Goal: Contribute content: Contribute content

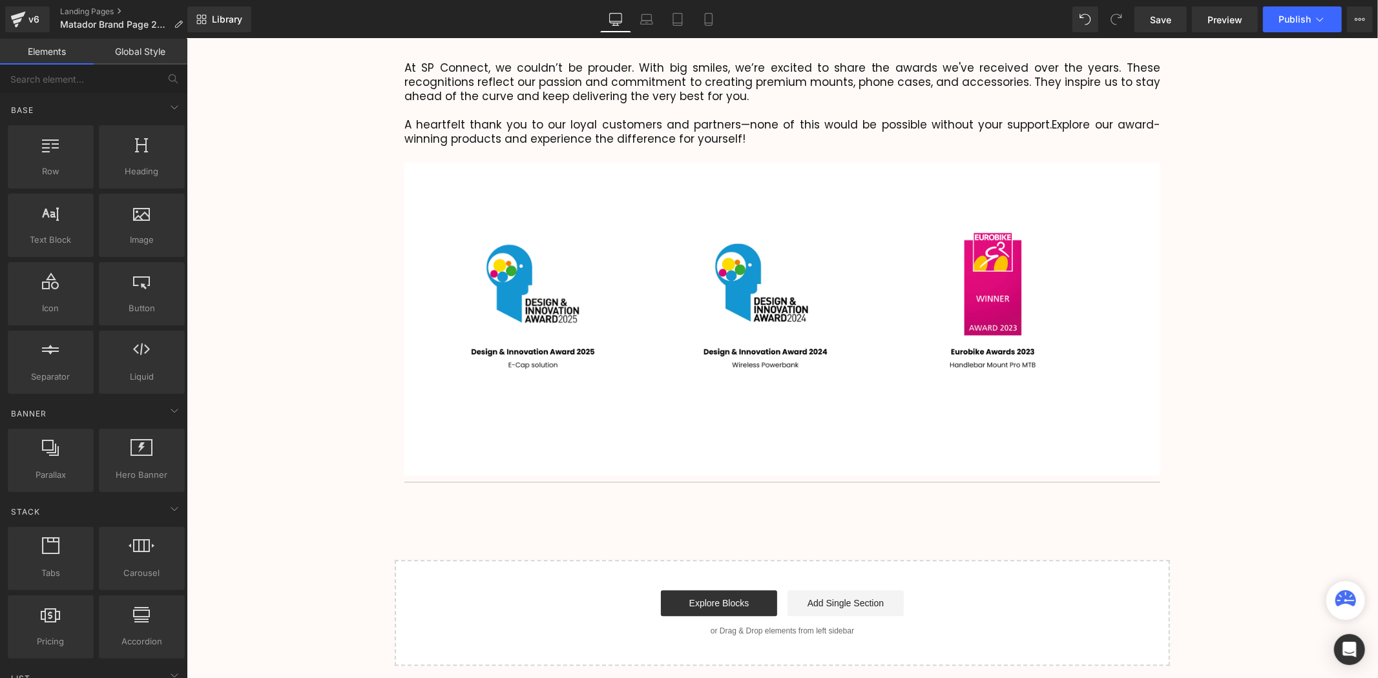
scroll to position [2491, 0]
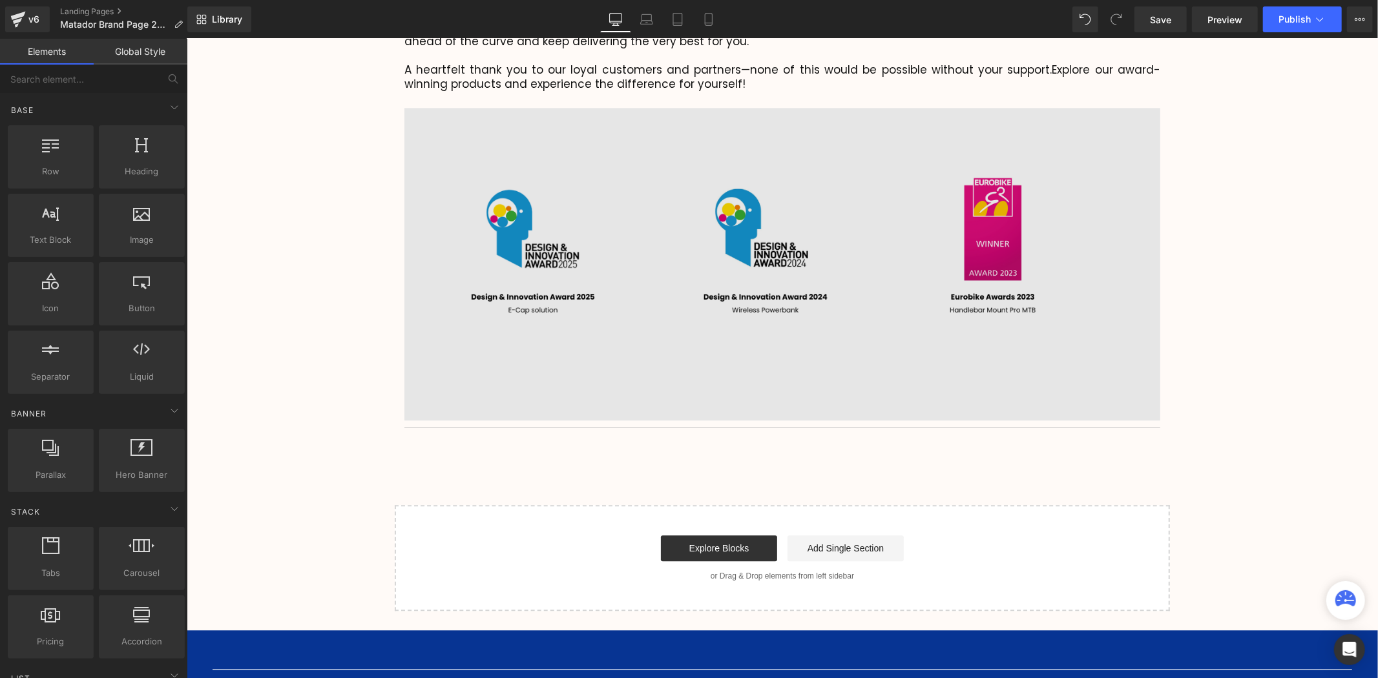
click at [718, 287] on img at bounding box center [782, 254] width 756 height 329
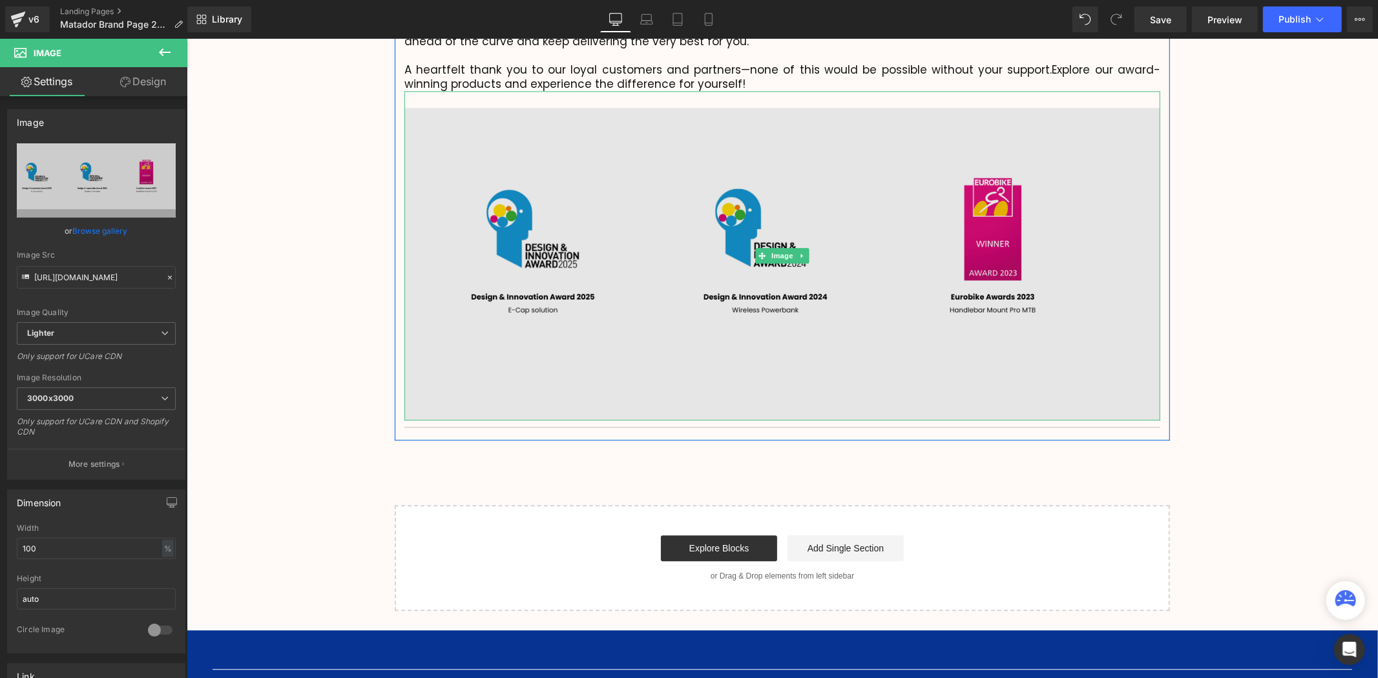
click at [663, 202] on img at bounding box center [782, 254] width 756 height 329
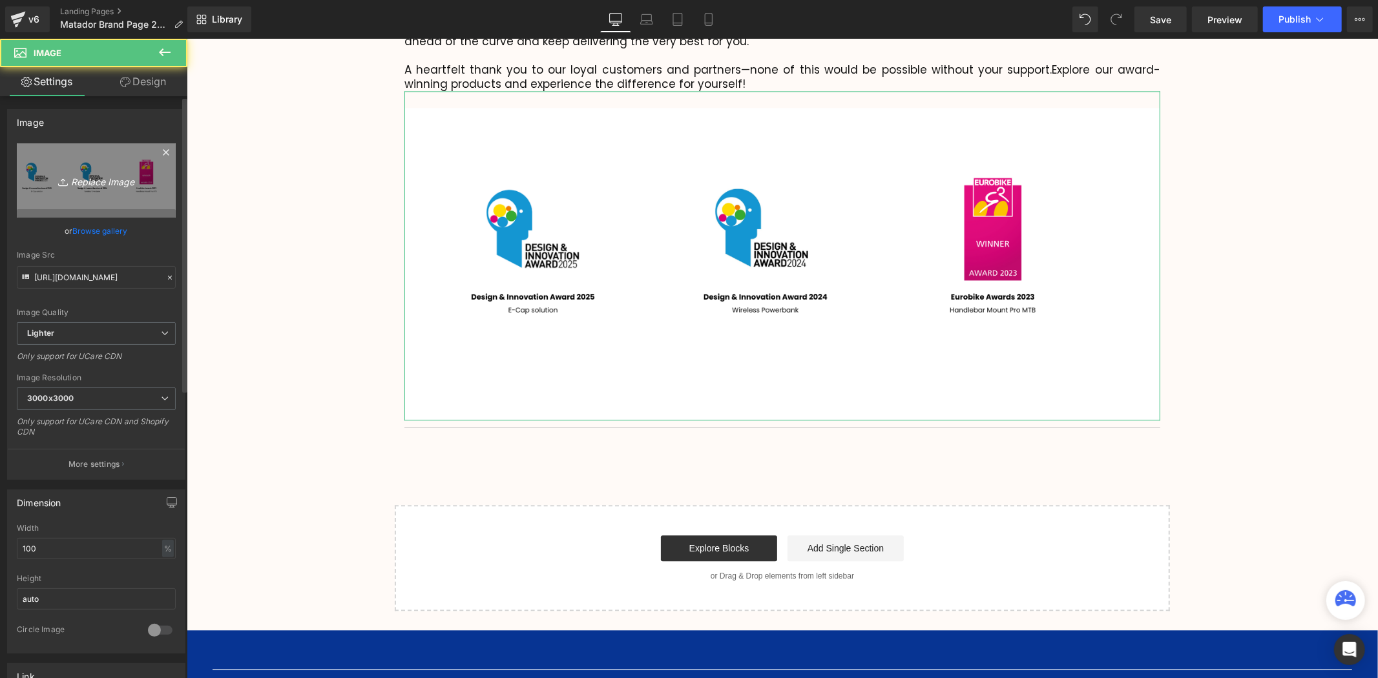
click at [97, 183] on icon "Replace Image" at bounding box center [96, 180] width 103 height 16
type input "C:\fakepath\Victrix Pro KO Best Tech Evo Awards 2024 (6).png"
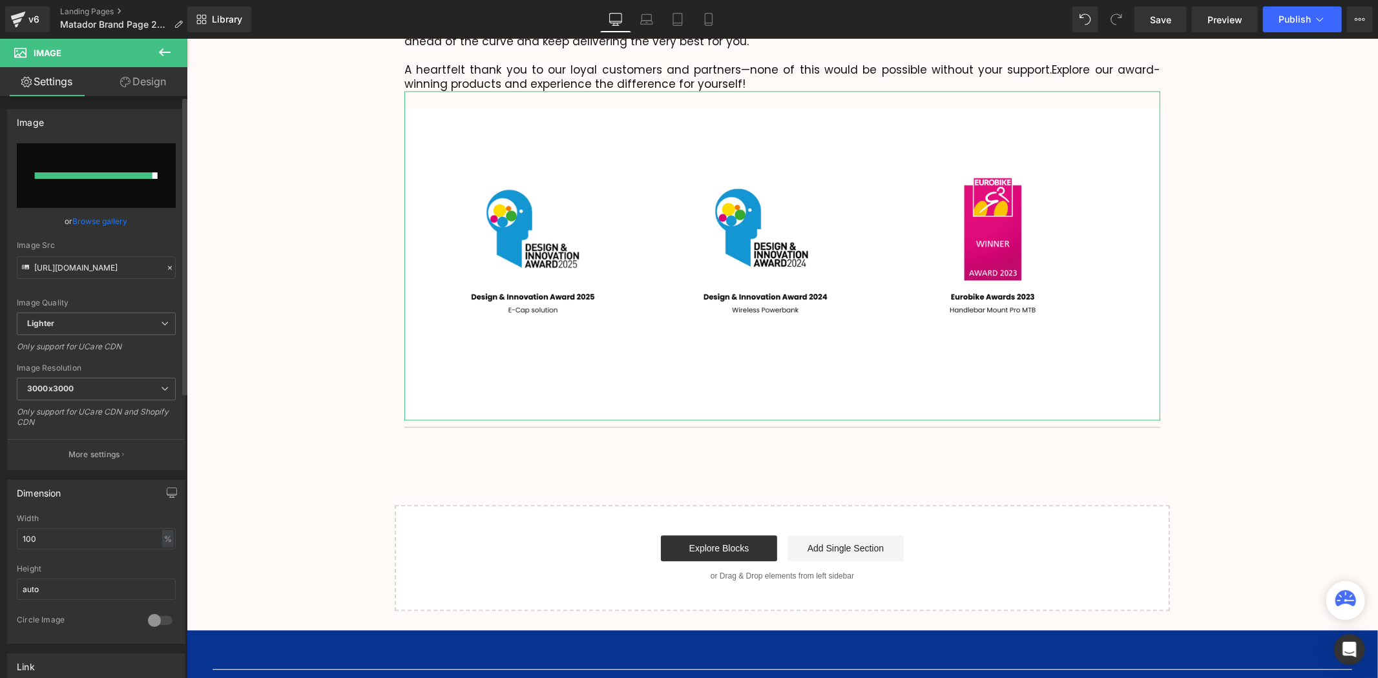
type input "[URL][DOMAIN_NAME]"
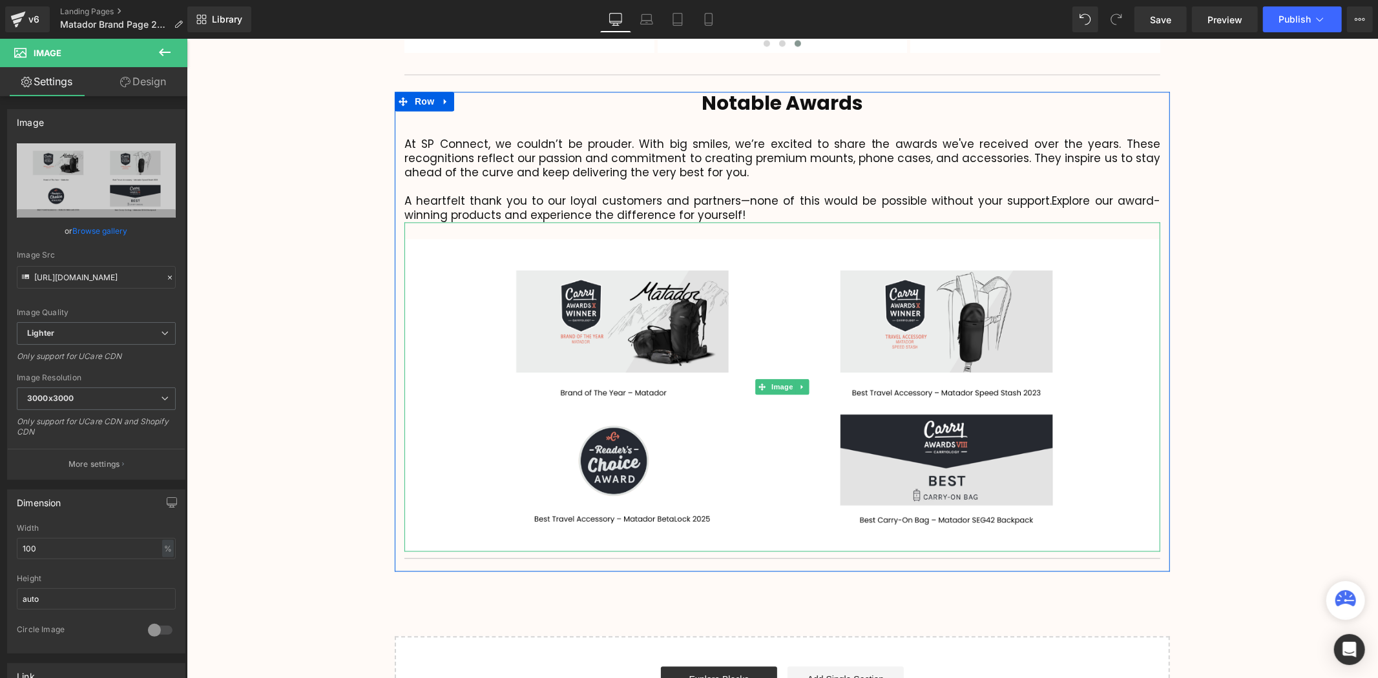
scroll to position [2348, 0]
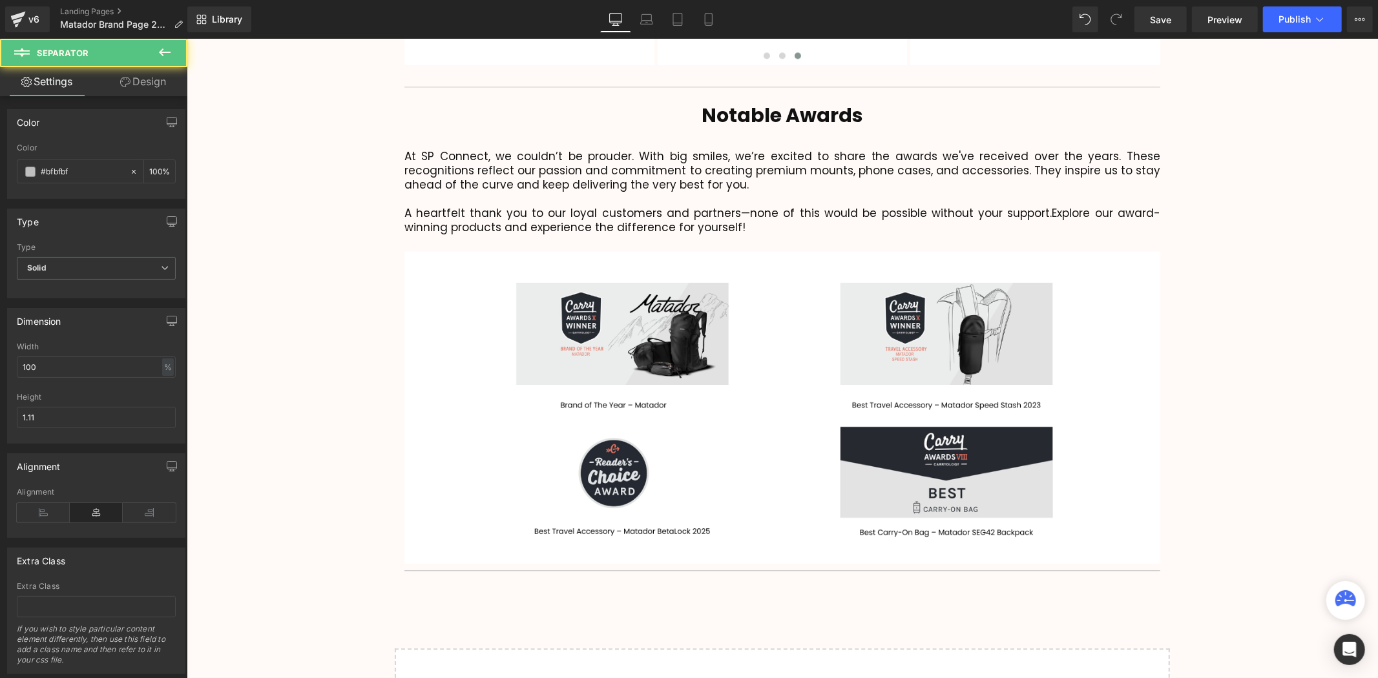
drag, startPoint x: 897, startPoint y: 539, endPoint x: 899, endPoint y: 570, distance: 31.7
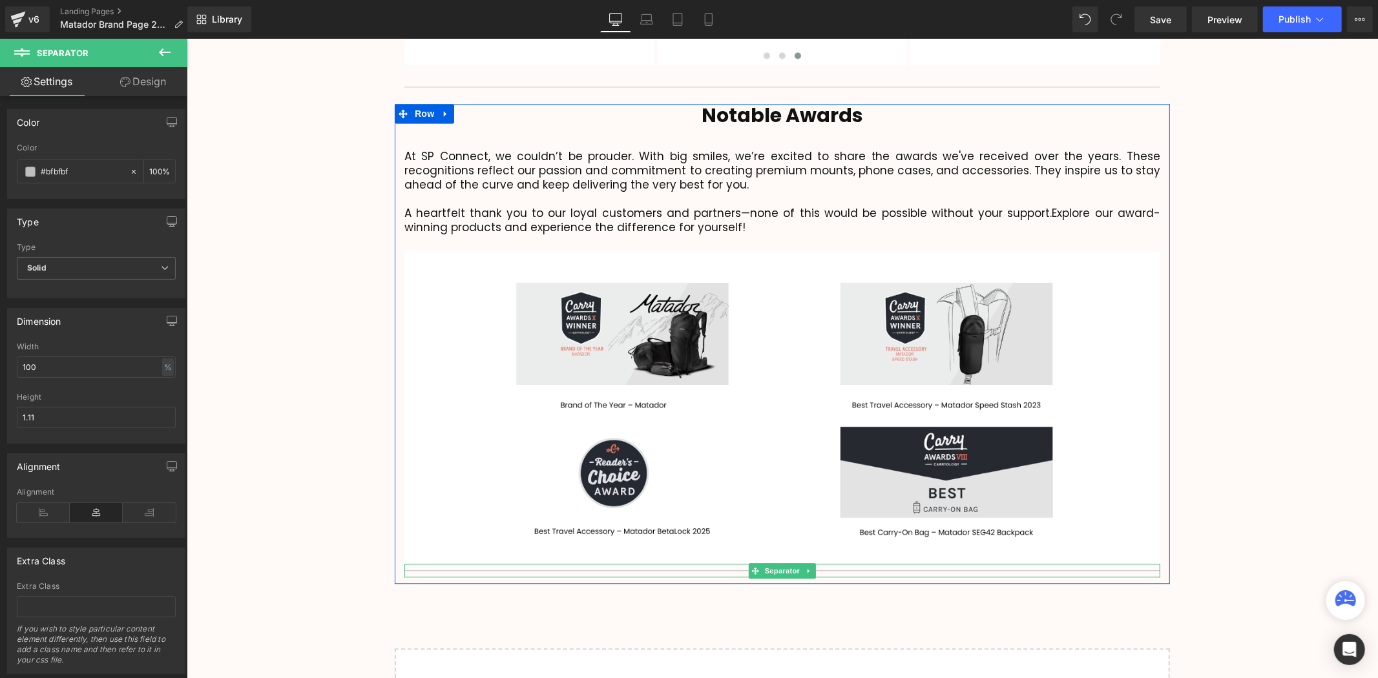
click at [904, 563] on div at bounding box center [782, 570] width 756 height 14
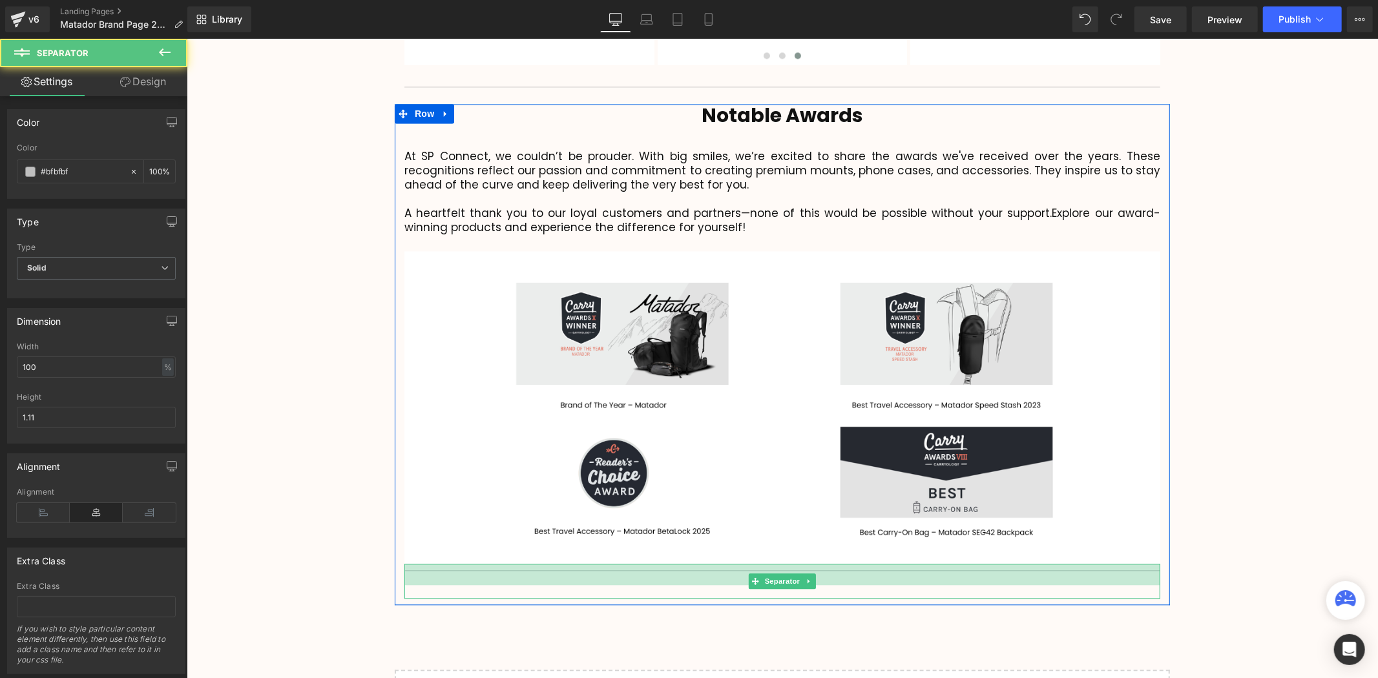
scroll to position [3160, 1184]
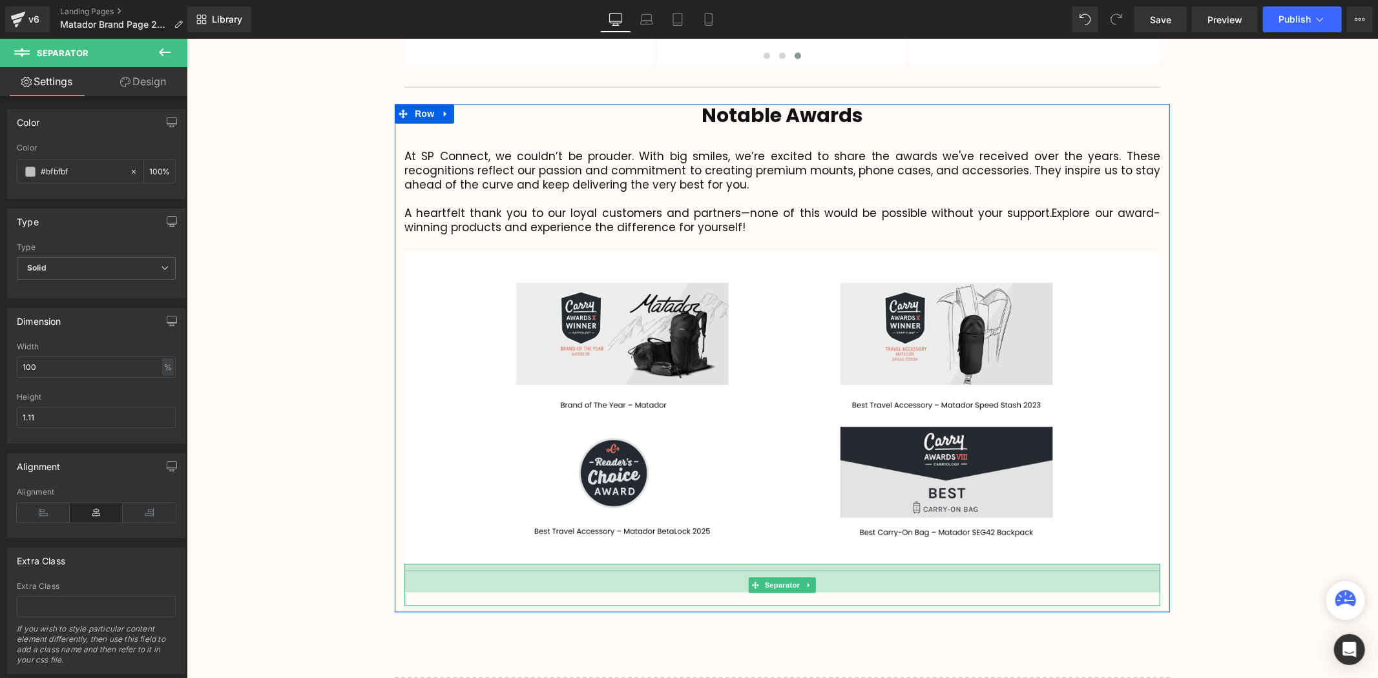
drag, startPoint x: 904, startPoint y: 534, endPoint x: 1269, endPoint y: 504, distance: 366.9
click at [903, 563] on div "Separator 44px" at bounding box center [782, 584] width 756 height 42
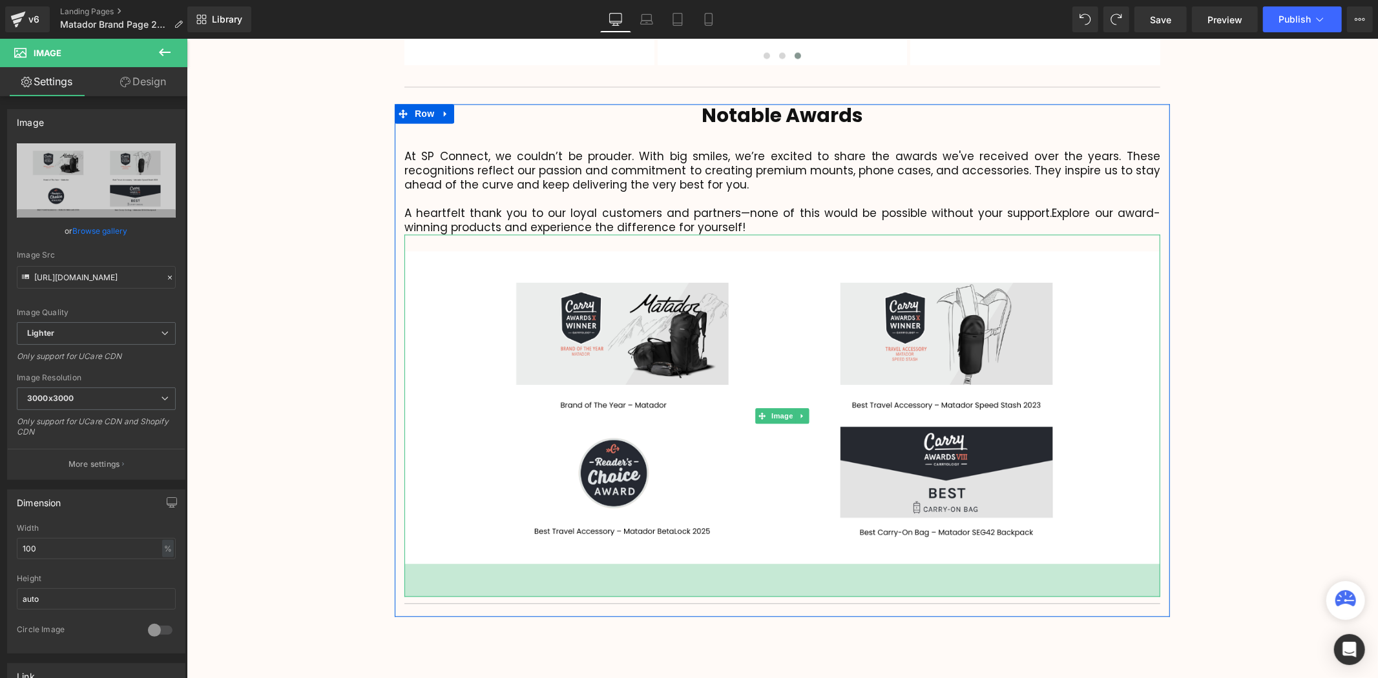
scroll to position [3162, 1184]
drag, startPoint x: 814, startPoint y: 532, endPoint x: 815, endPoint y: 567, distance: 34.2
click at [815, 567] on div "51px" at bounding box center [782, 579] width 756 height 33
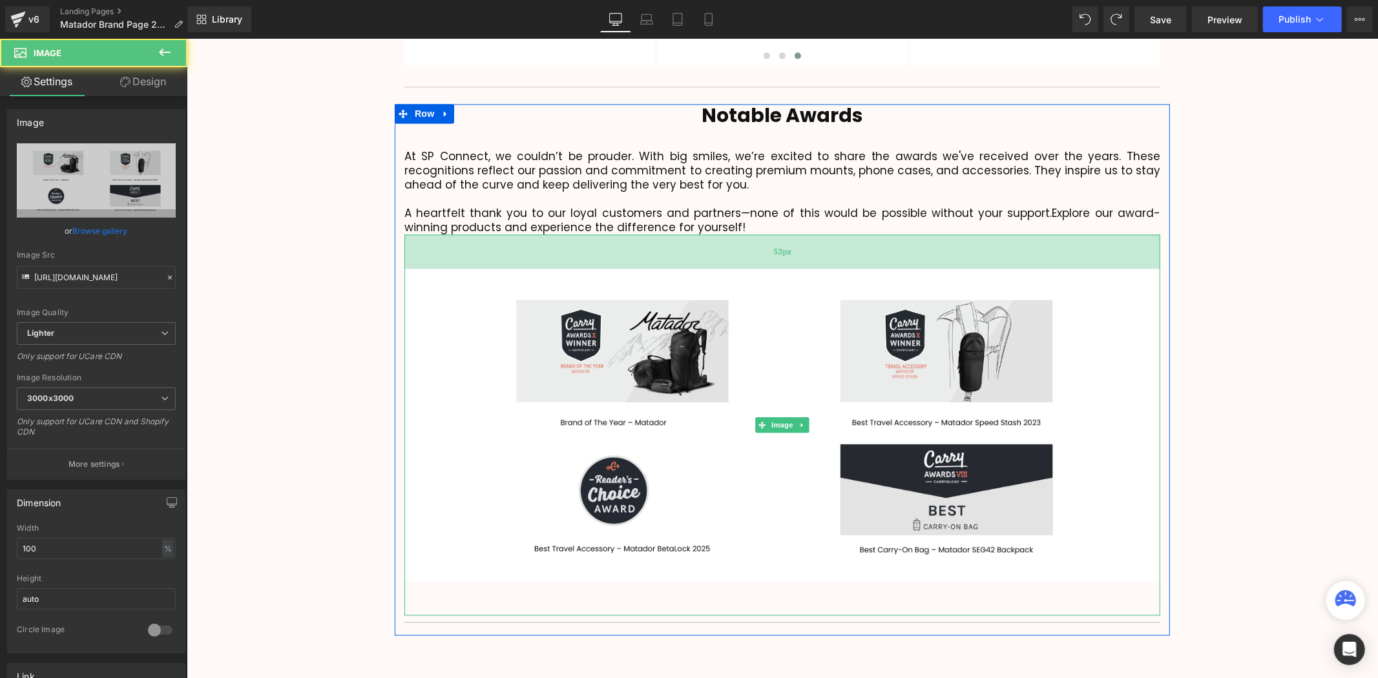
scroll to position [3171, 1184]
drag, startPoint x: 777, startPoint y: 207, endPoint x: 775, endPoint y: 224, distance: 16.9
click at [775, 234] on div "54px" at bounding box center [782, 251] width 756 height 35
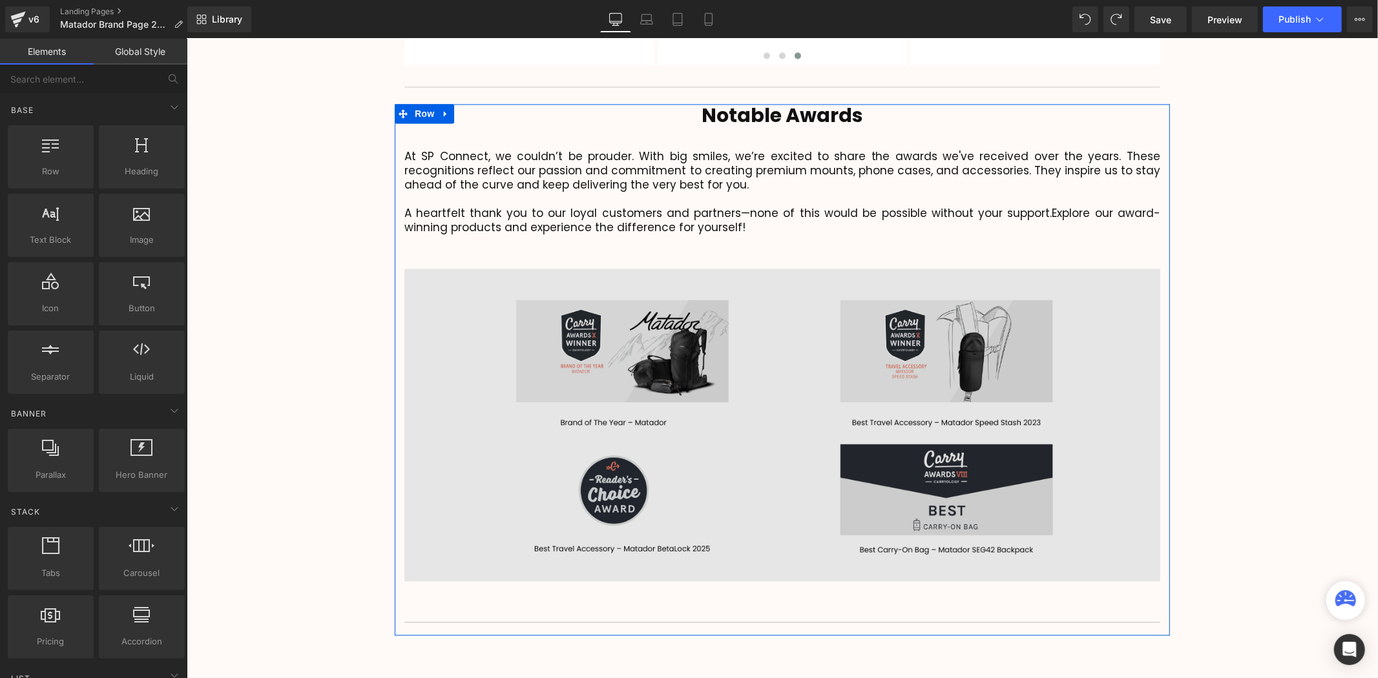
click at [760, 234] on div "Image 53px 53px" at bounding box center [782, 424] width 756 height 381
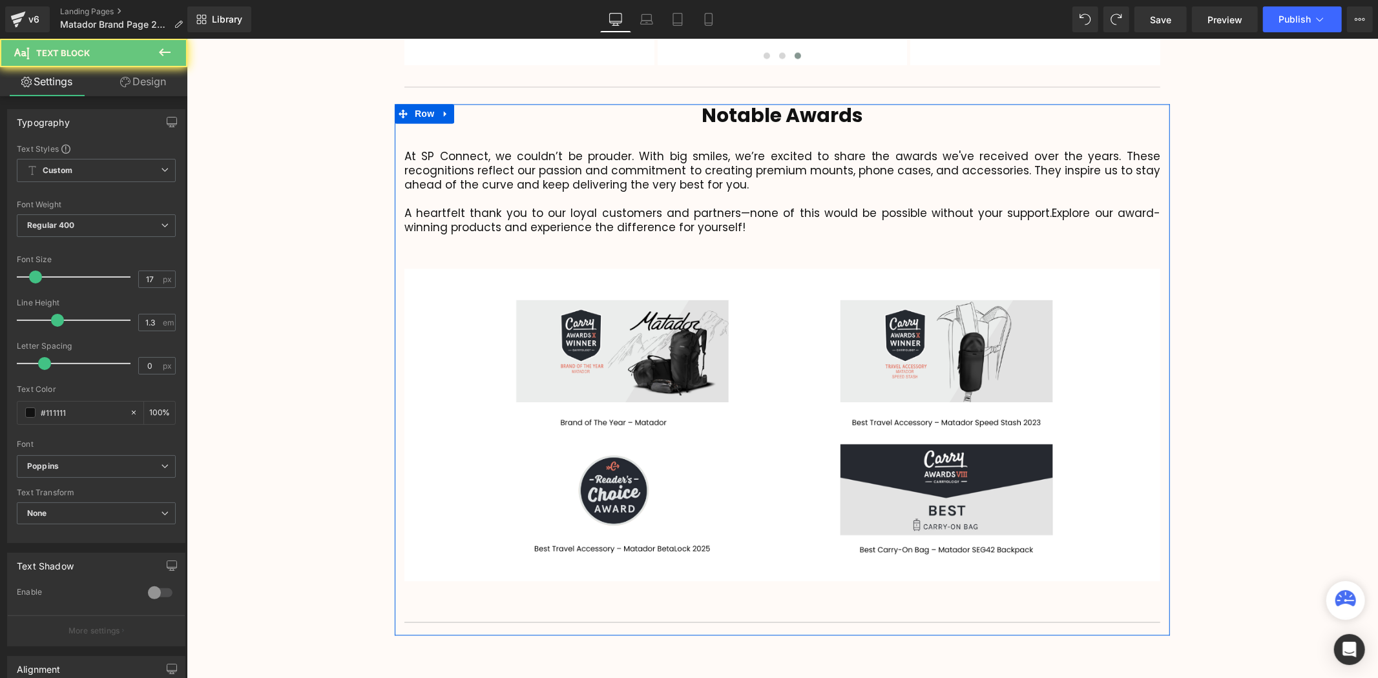
click at [186, 38] on div at bounding box center [186, 38] width 0 height 0
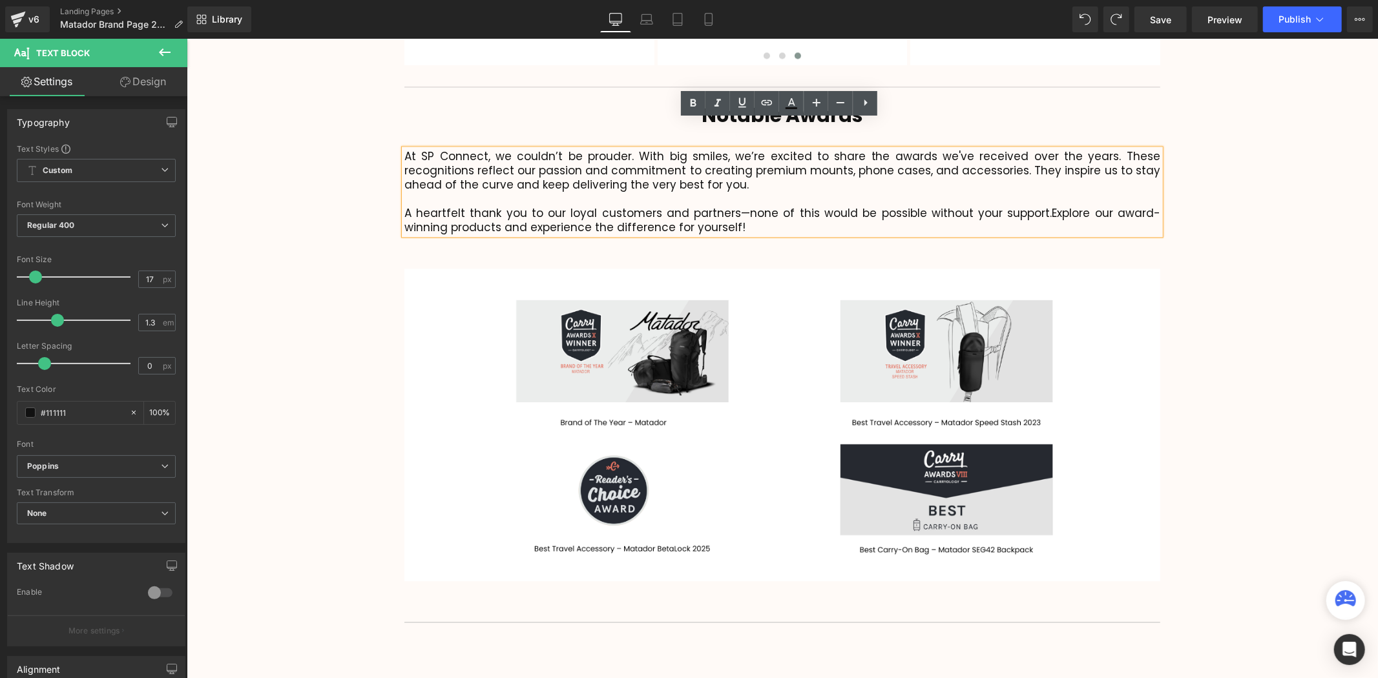
click at [752, 205] on p "A heartfelt thank you to our loyal customers and partners—none of this would be…" at bounding box center [782, 219] width 756 height 28
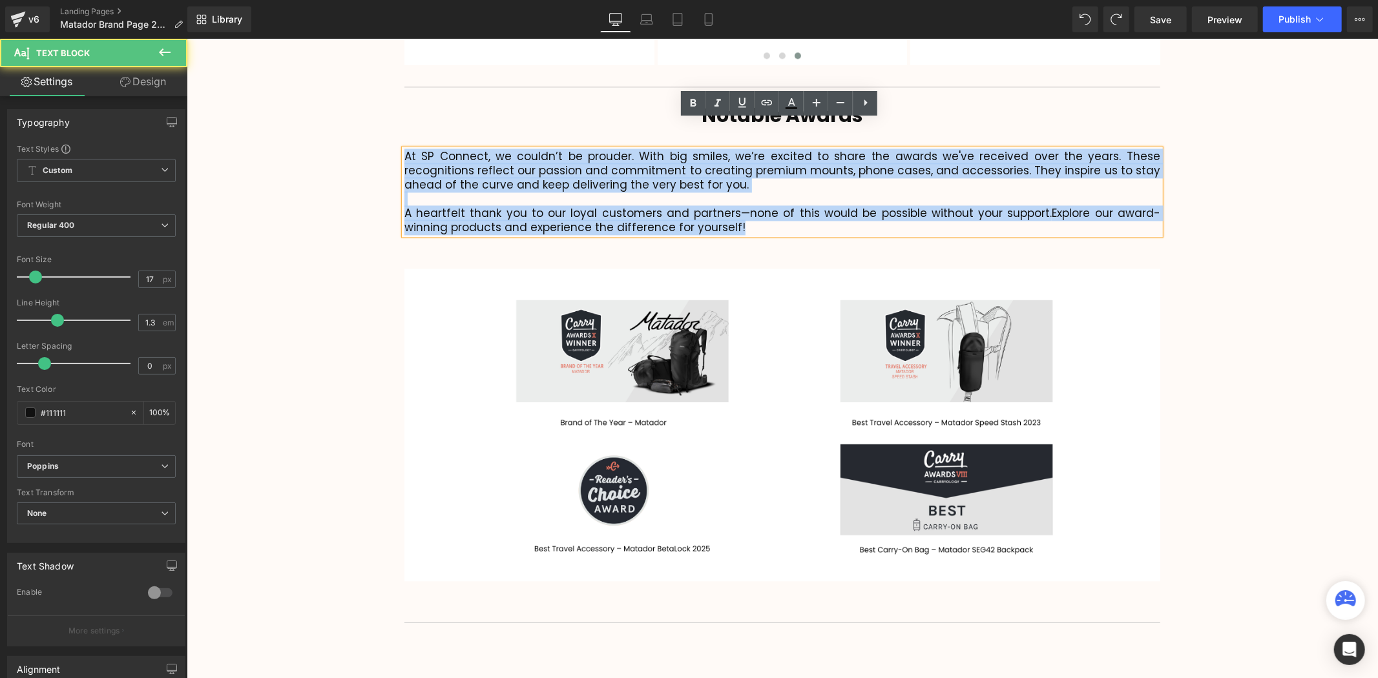
drag, startPoint x: 733, startPoint y: 198, endPoint x: 380, endPoint y: 125, distance: 360.2
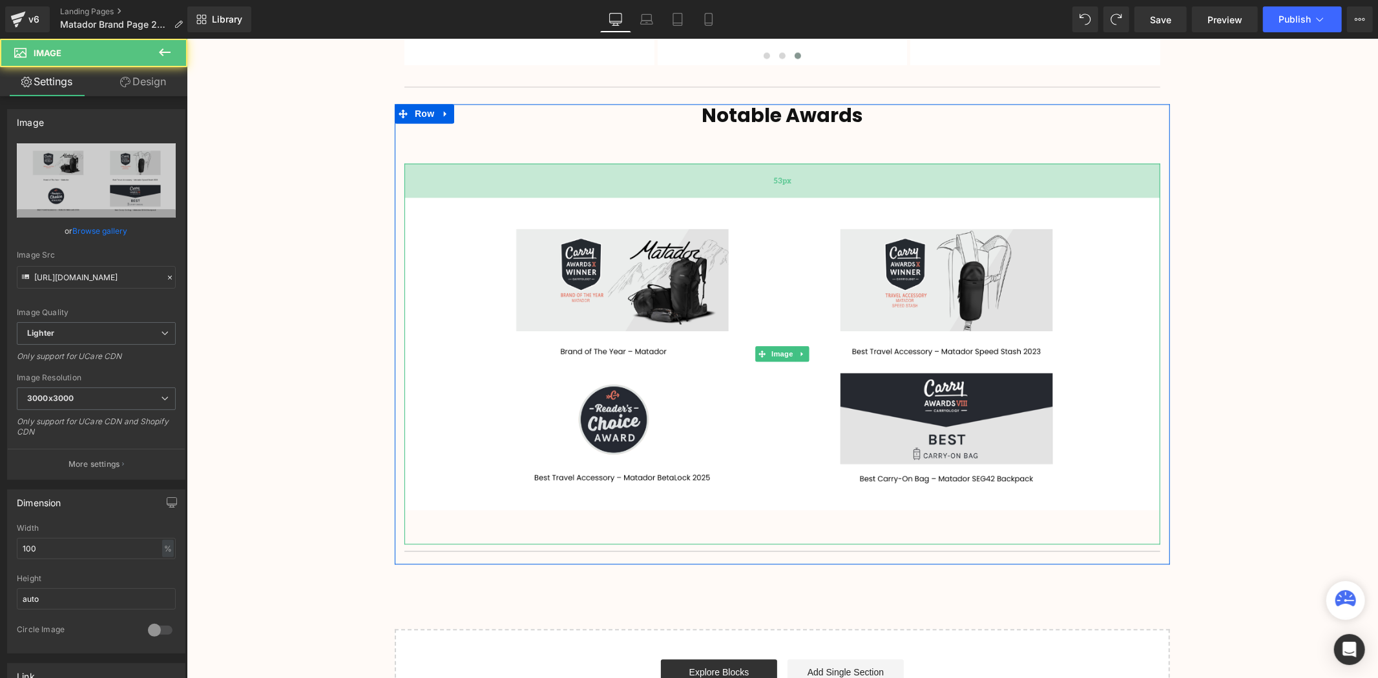
click at [937, 163] on div "53px" at bounding box center [782, 180] width 756 height 34
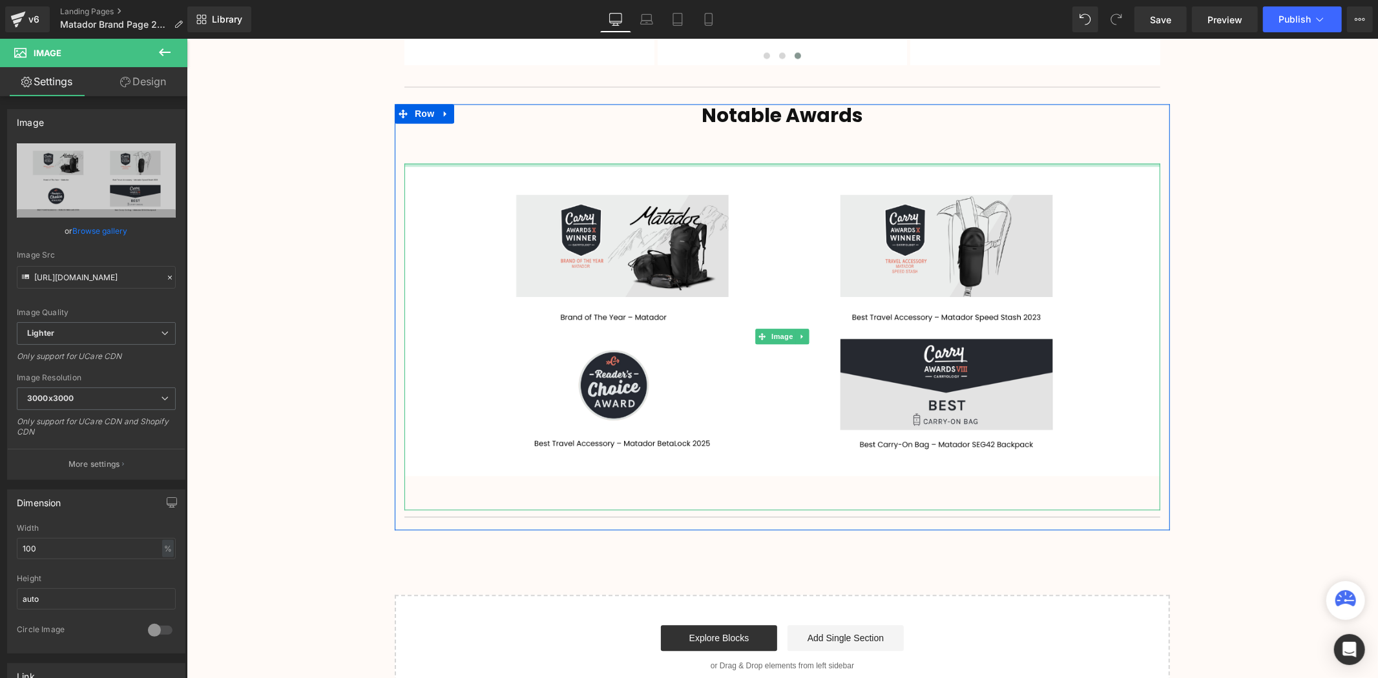
drag, startPoint x: 840, startPoint y: 165, endPoint x: 829, endPoint y: 108, distance: 57.8
click at [830, 110] on div "Notable Awards Heading Text Block Image 53px Separator" at bounding box center [781, 313] width 775 height 420
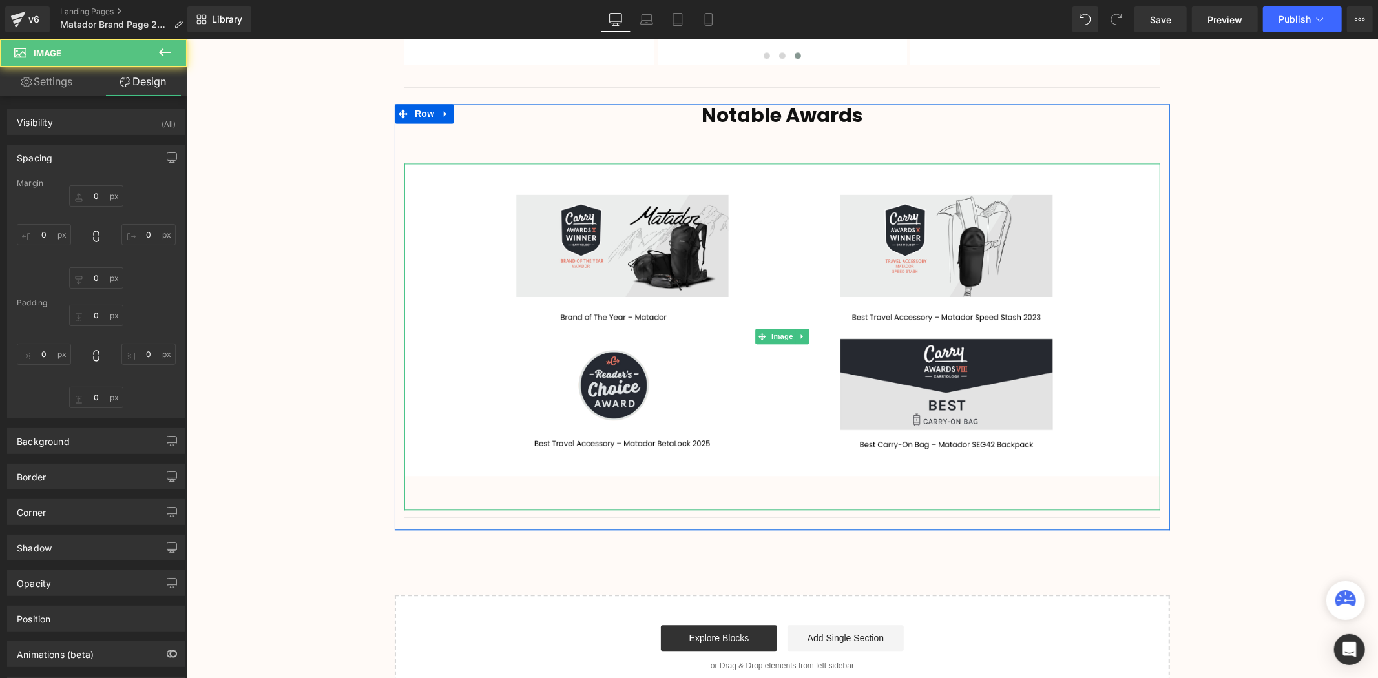
type input "0"
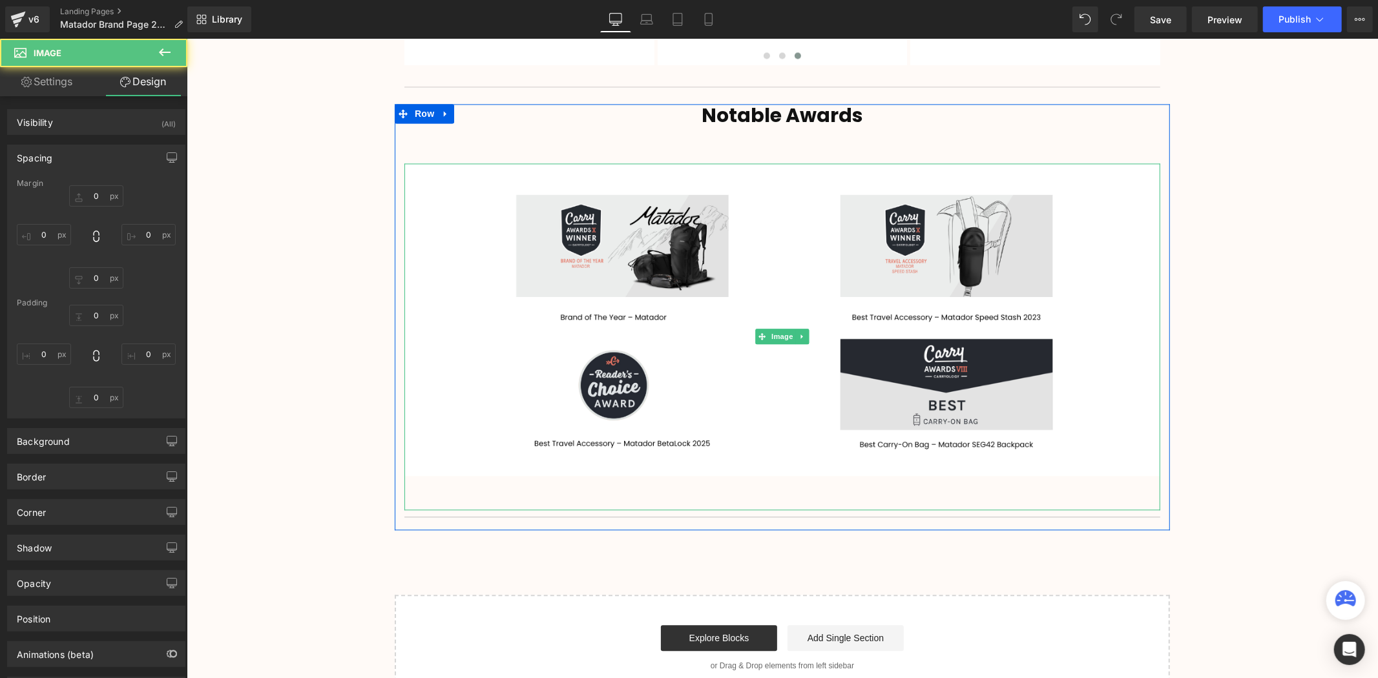
type input "0"
type input "53"
type input "0"
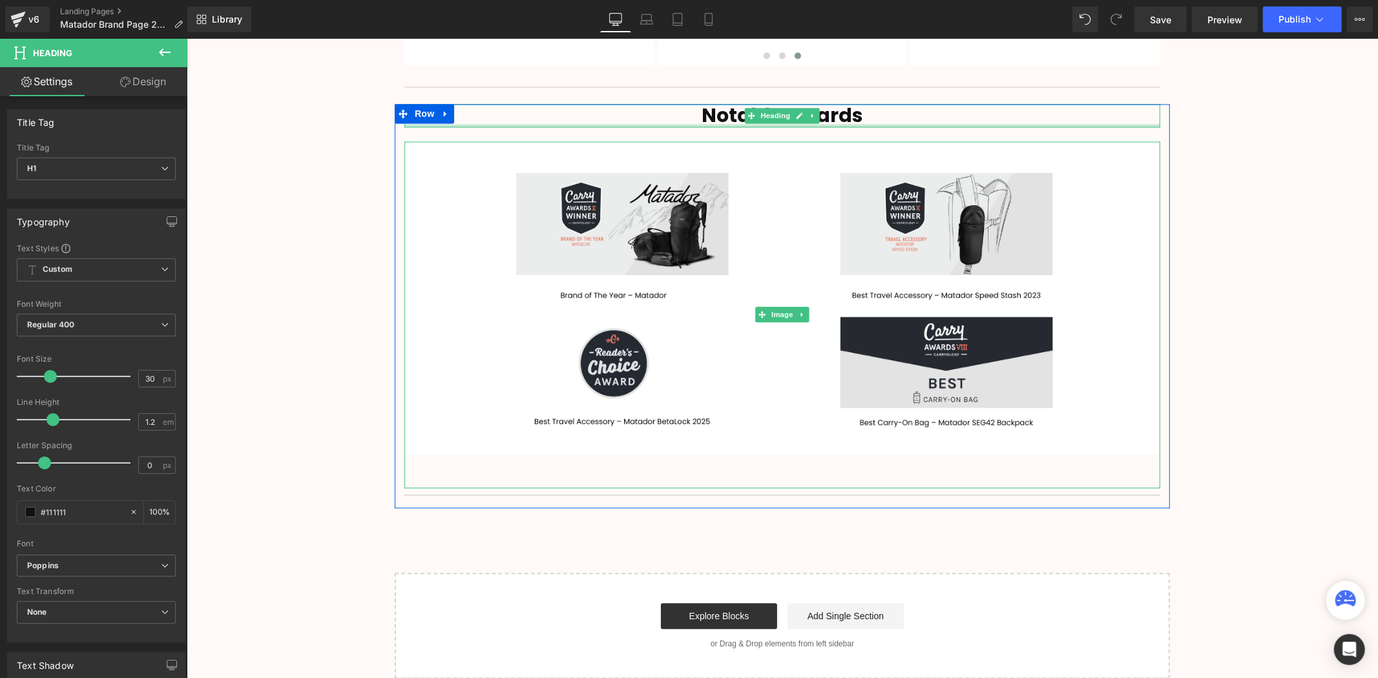
drag, startPoint x: 822, startPoint y: 118, endPoint x: 824, endPoint y: 84, distance: 34.3
click at [824, 103] on div "Notable Awards Heading" at bounding box center [782, 114] width 756 height 23
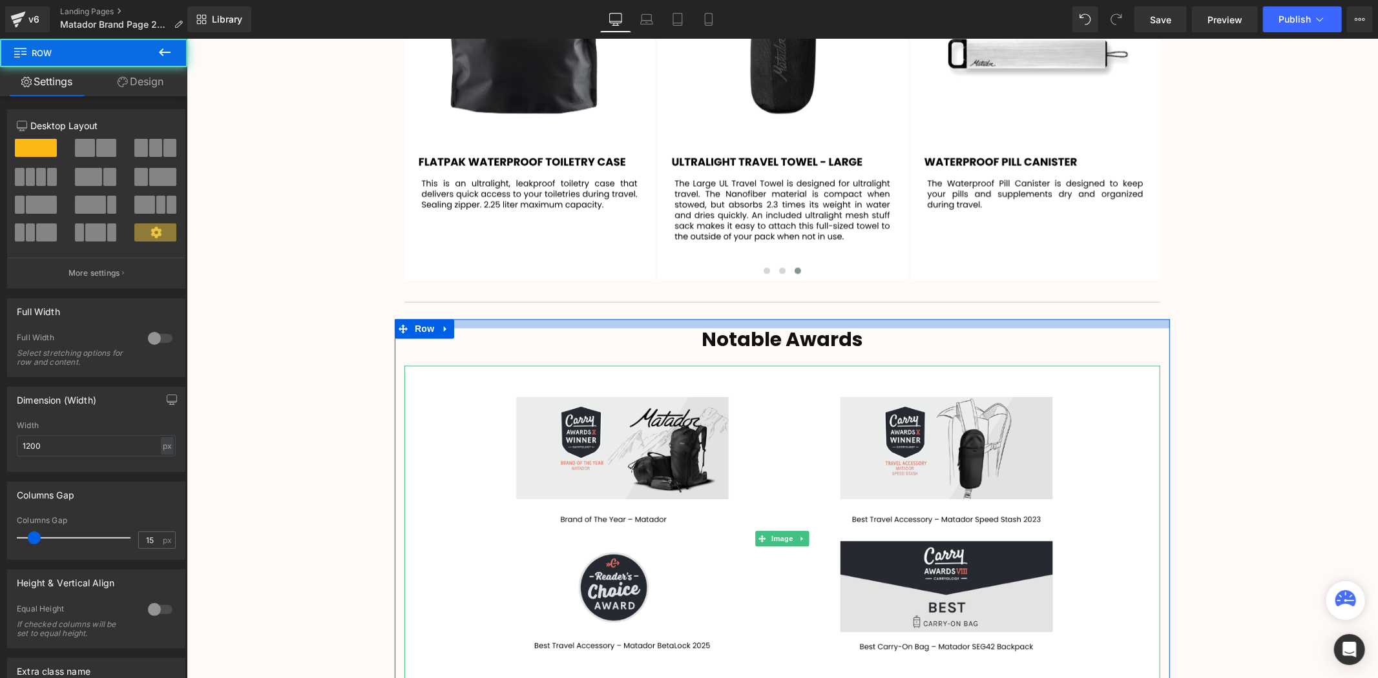
drag, startPoint x: 773, startPoint y: 290, endPoint x: 779, endPoint y: 299, distance: 10.8
click at [779, 318] on div "Notable Awards Heading Text Block Image 53px Separator Row" at bounding box center [781, 524] width 775 height 413
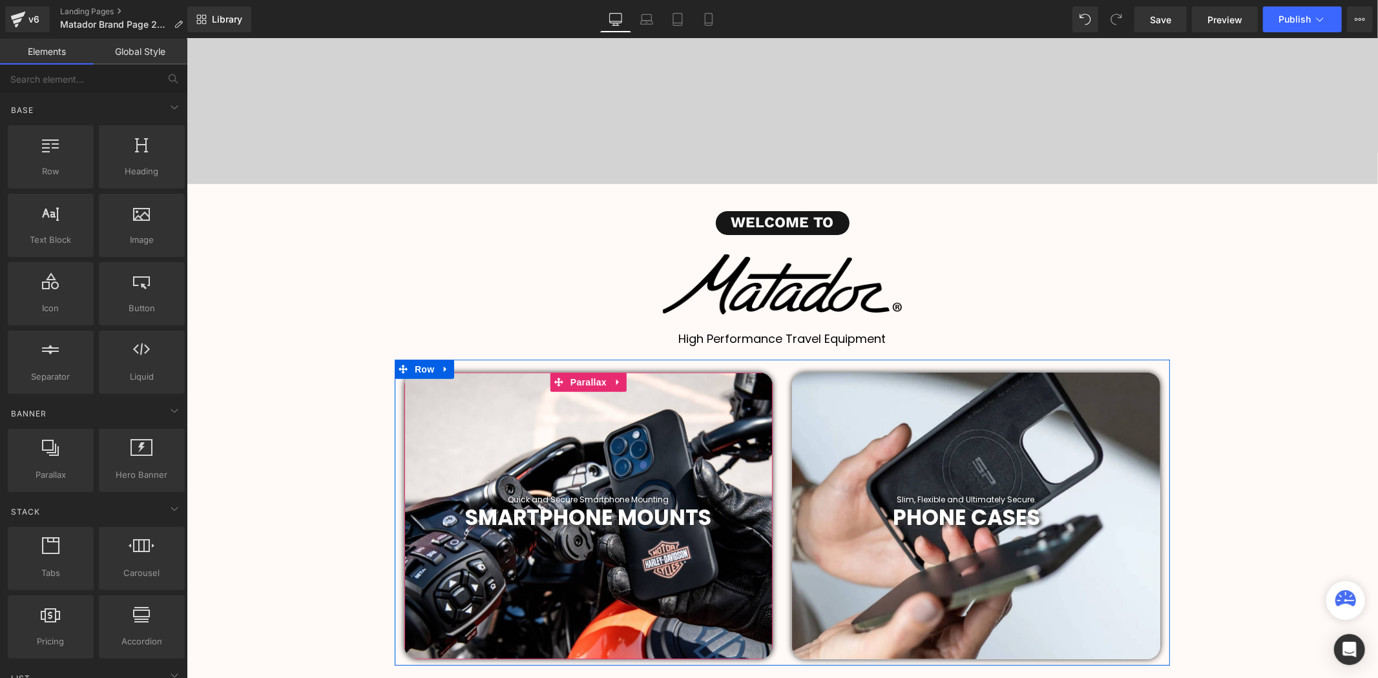
scroll to position [502, 0]
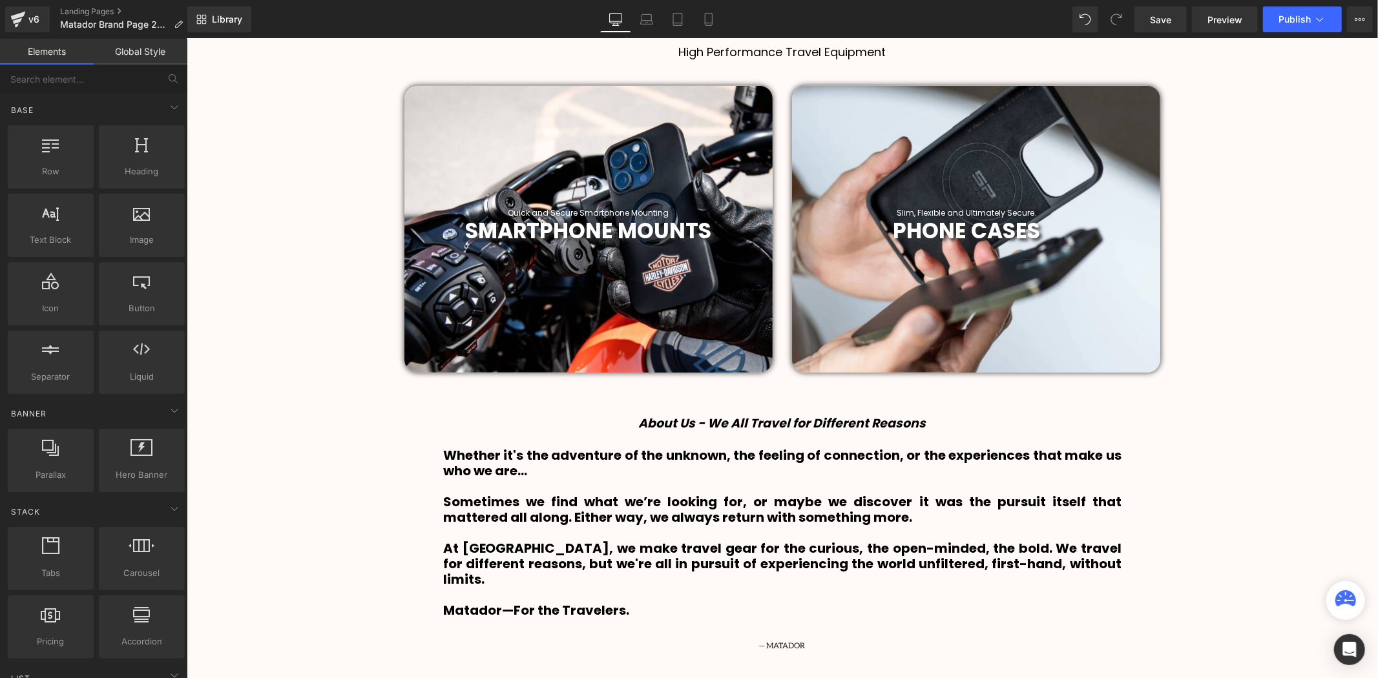
click at [683, 152] on div at bounding box center [588, 228] width 368 height 287
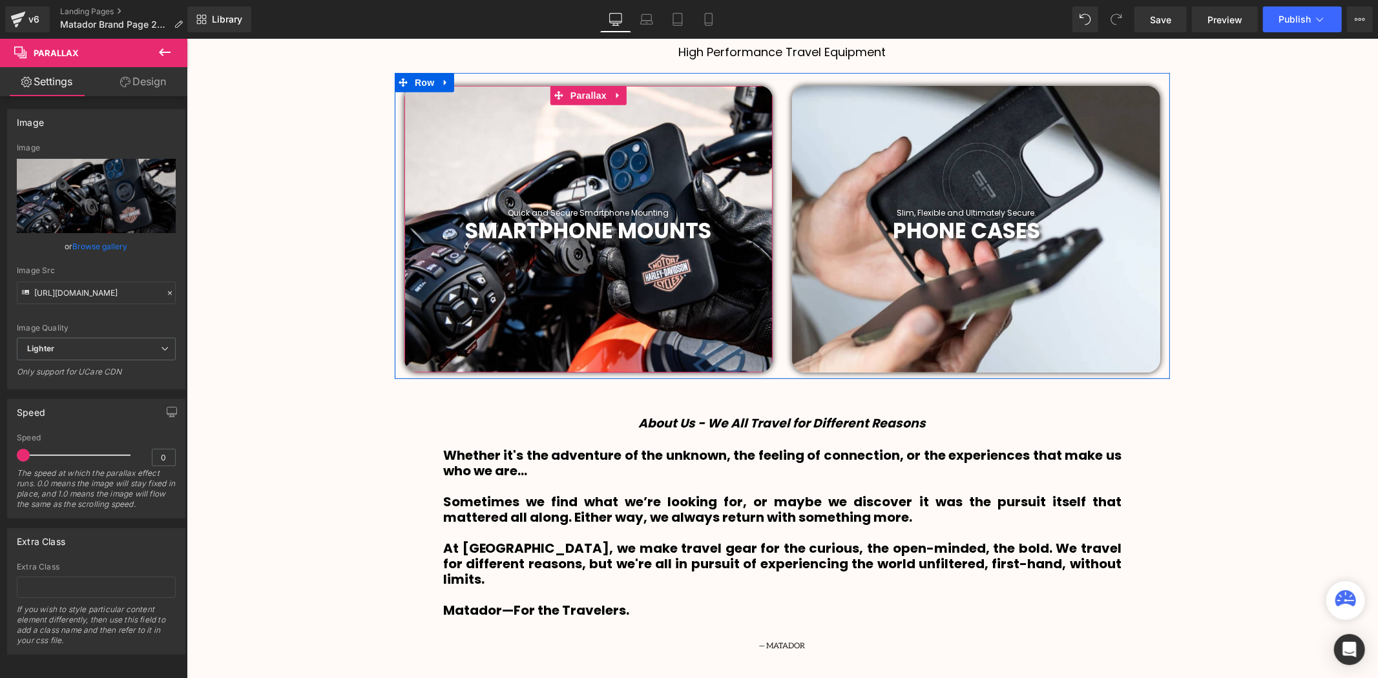
click at [481, 145] on div at bounding box center [588, 228] width 368 height 287
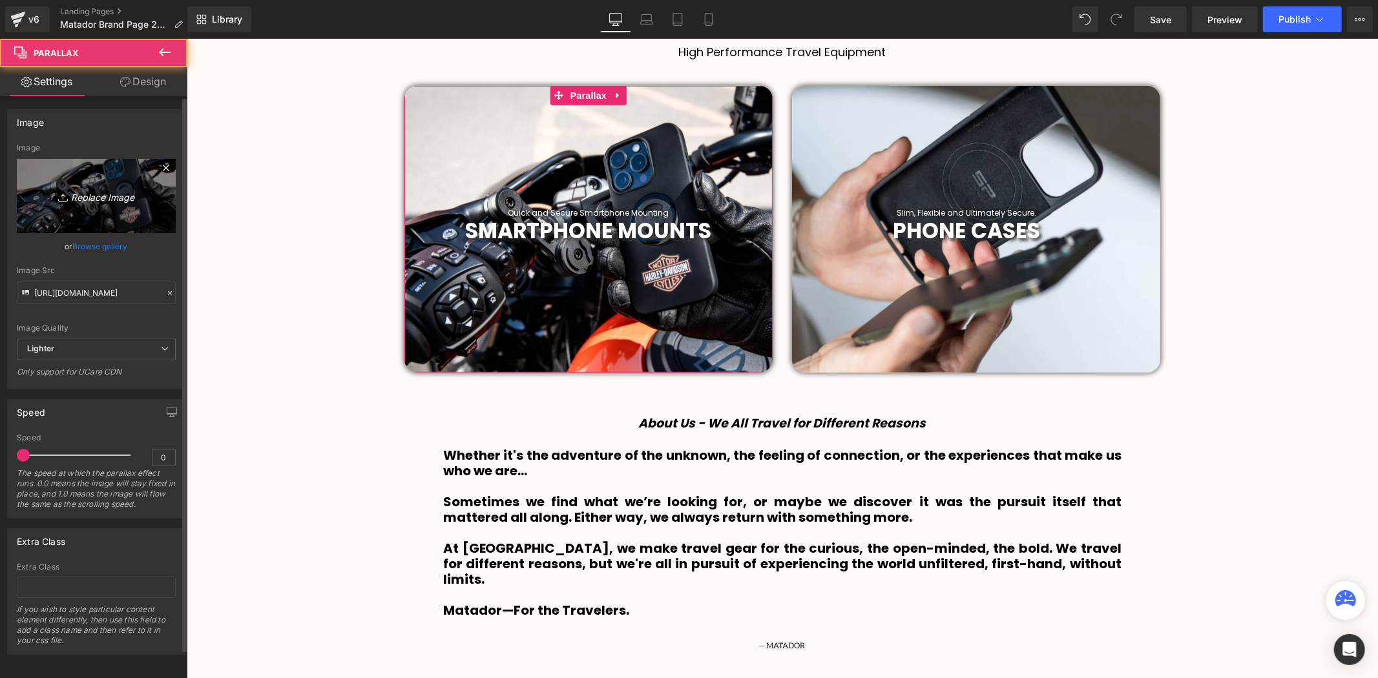
click at [102, 199] on icon "Replace Image" at bounding box center [96, 196] width 103 height 16
type input "C:\fakepath\29.png"
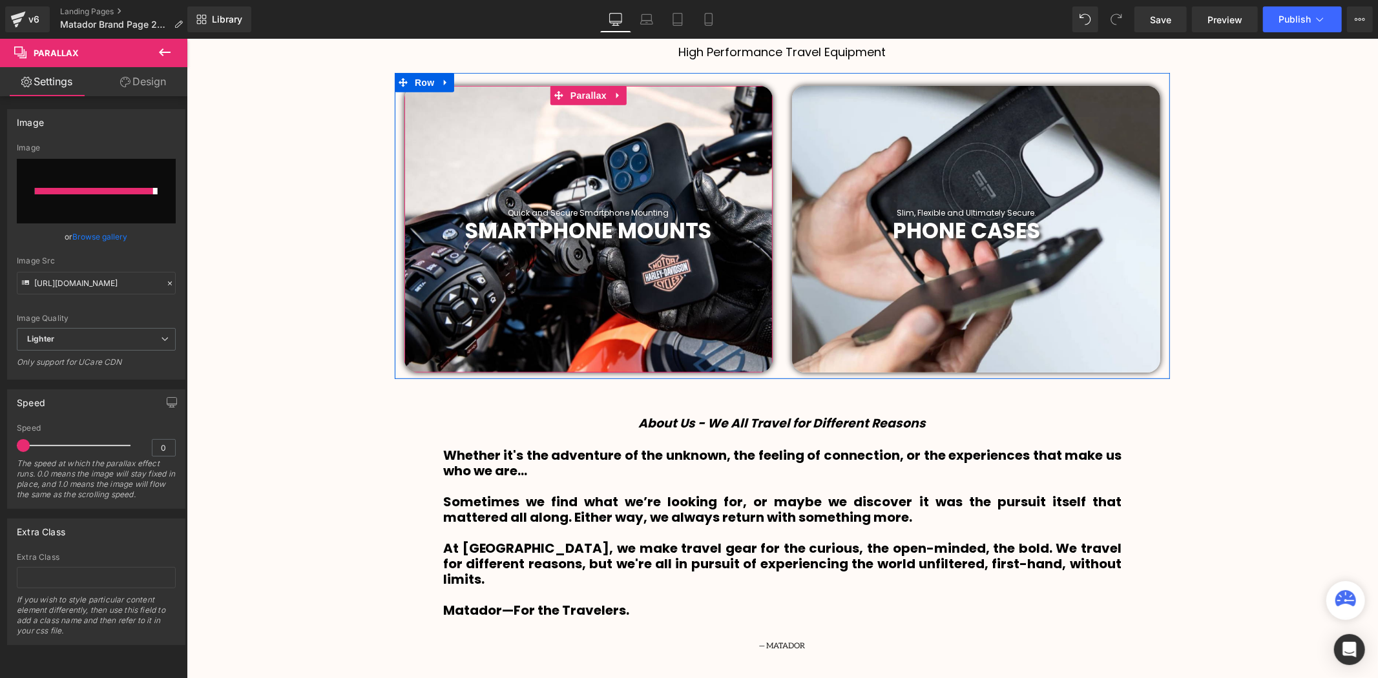
type input "[URL][DOMAIN_NAME]"
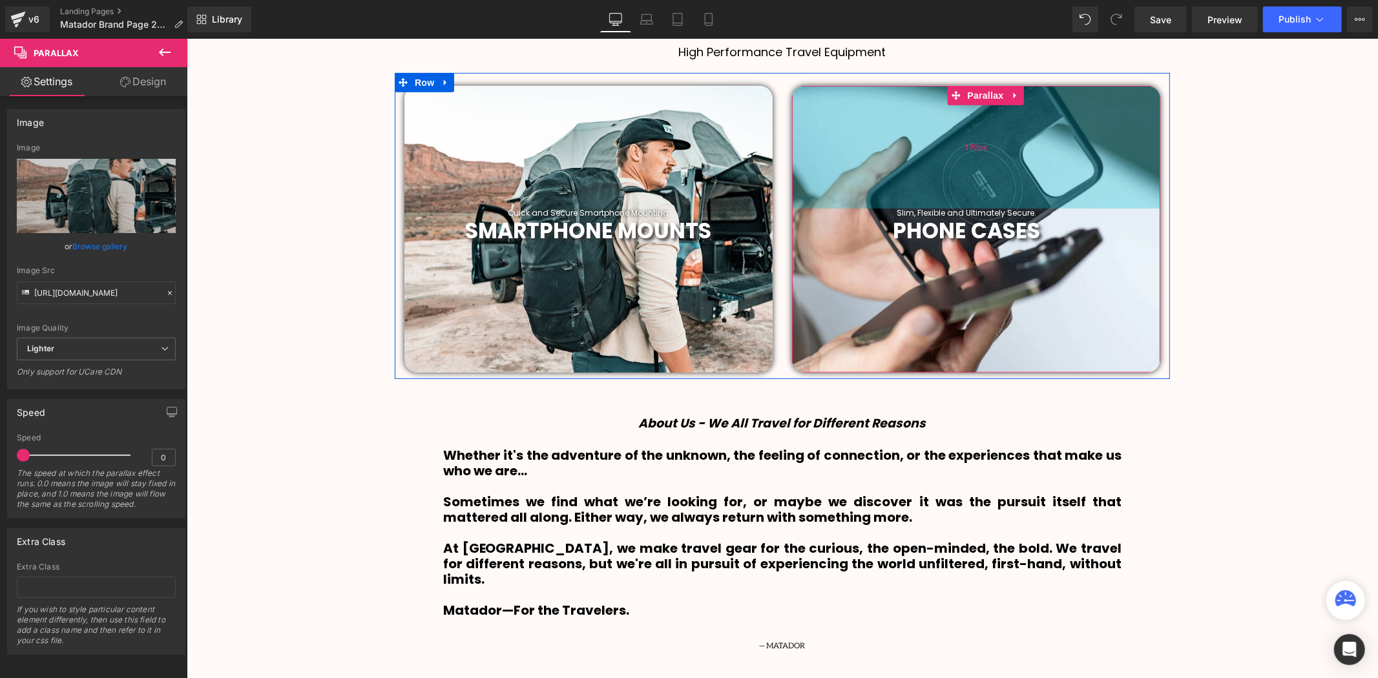
click at [939, 146] on div "190px" at bounding box center [975, 146] width 368 height 123
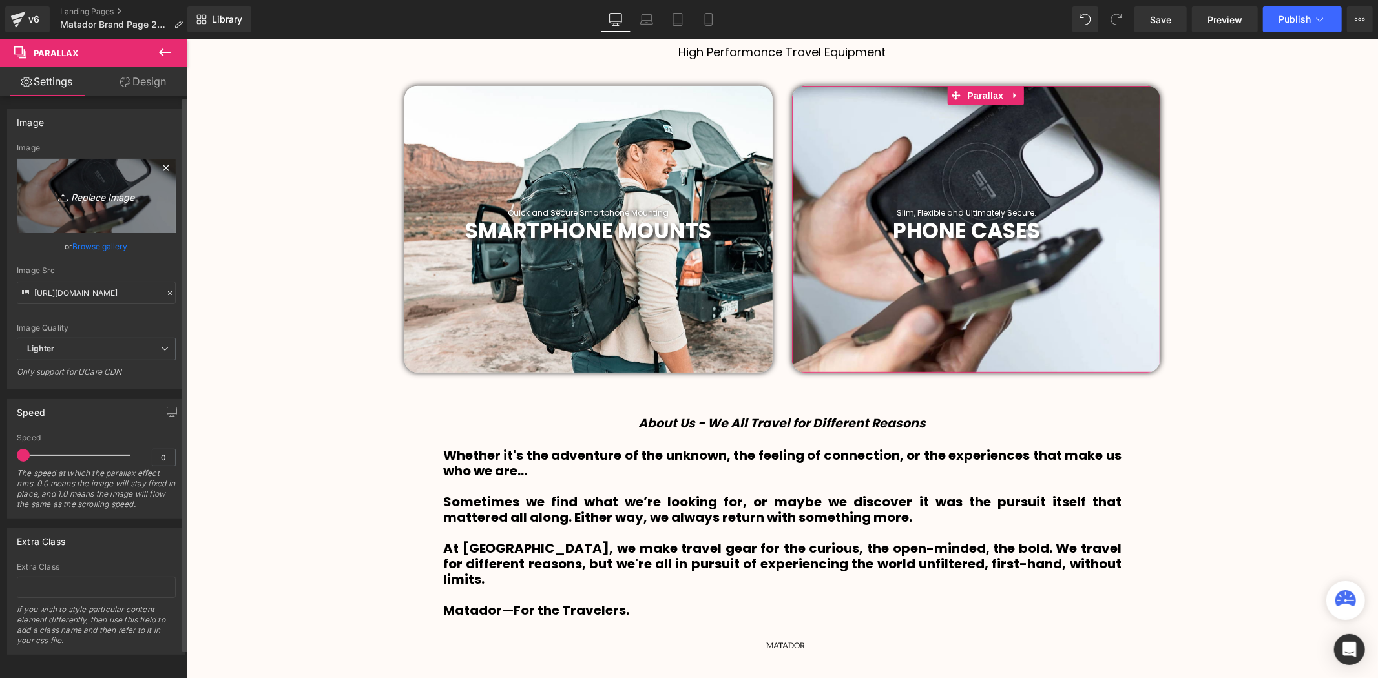
click at [101, 186] on link "Replace Image" at bounding box center [96, 196] width 159 height 74
type input "C:\fakepath\30.png"
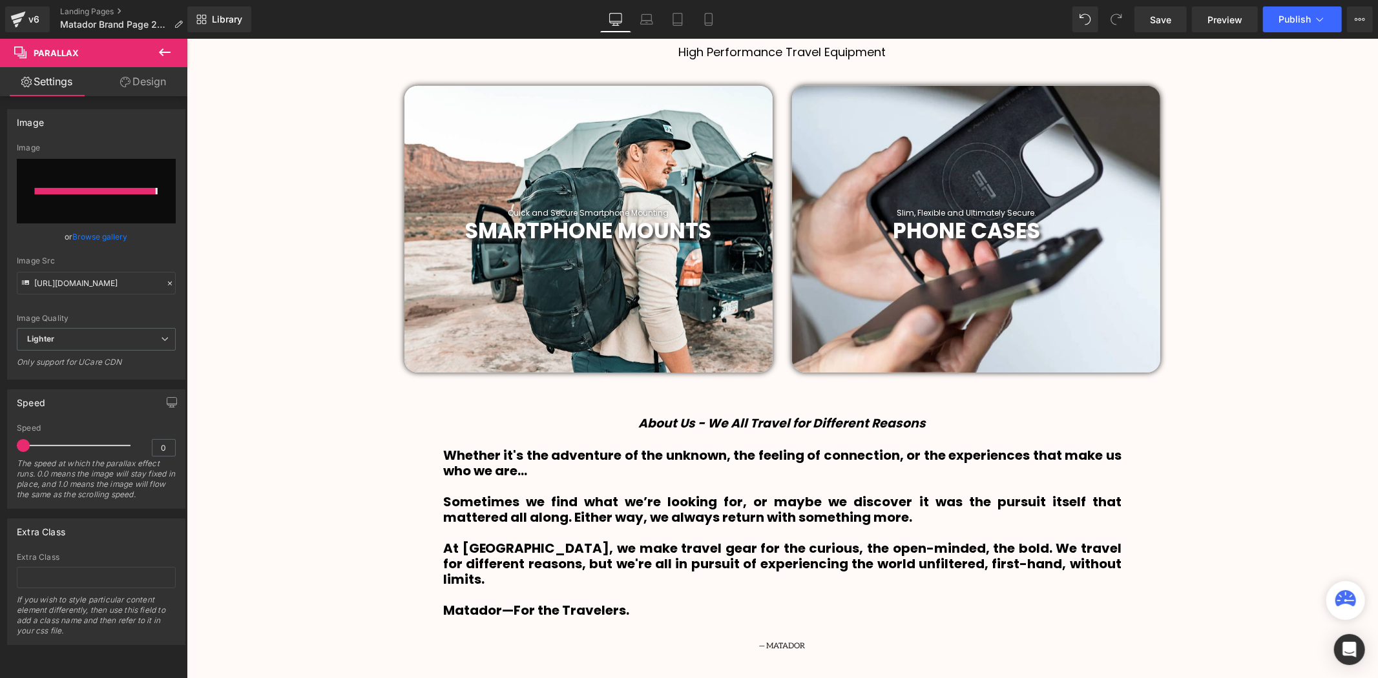
type input "[URL][DOMAIN_NAME]"
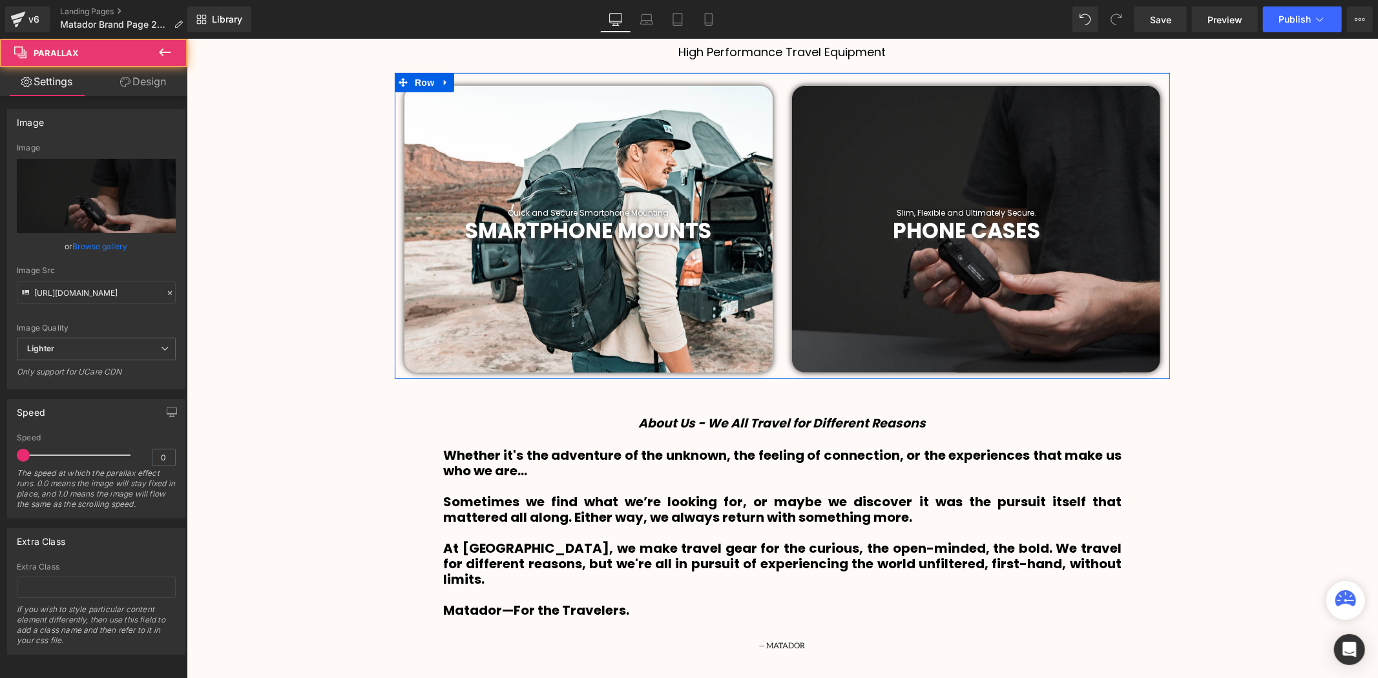
click at [1042, 130] on div at bounding box center [975, 228] width 368 height 287
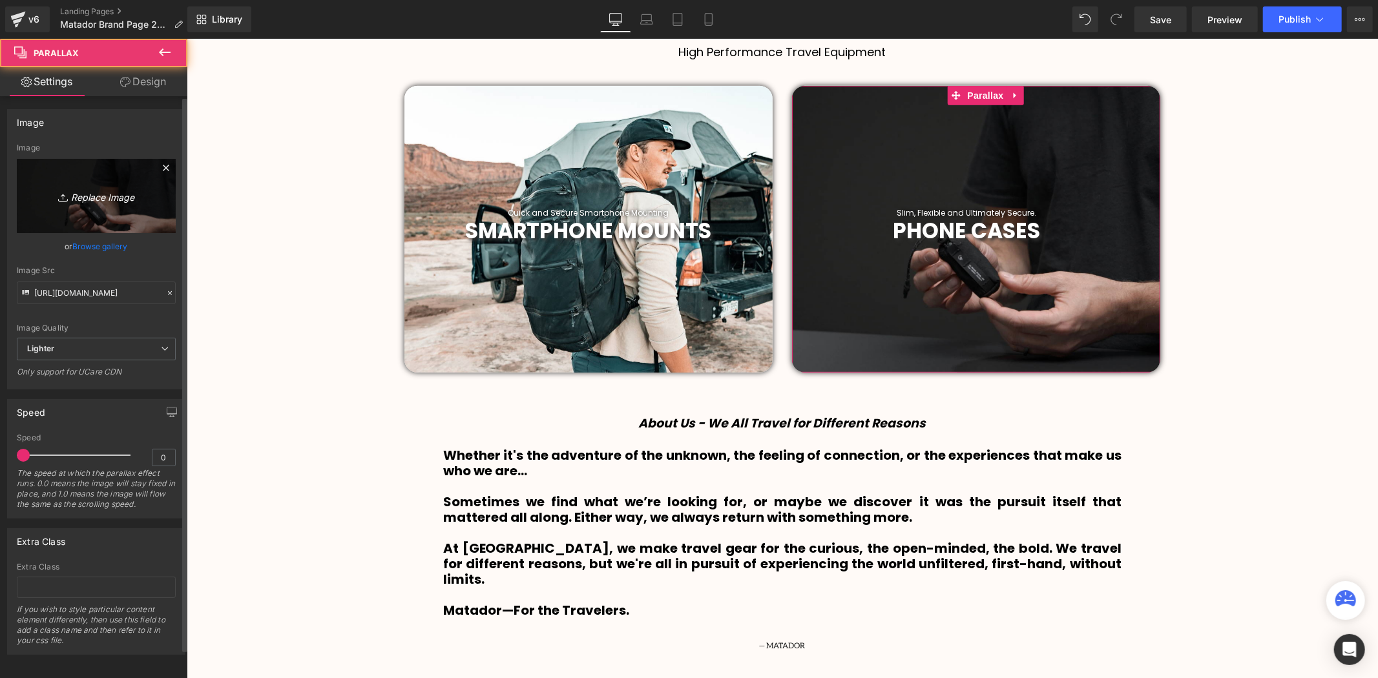
click at [92, 189] on icon "Replace Image" at bounding box center [96, 196] width 103 height 16
type input "C:\fakepath\Untitled design (14).png"
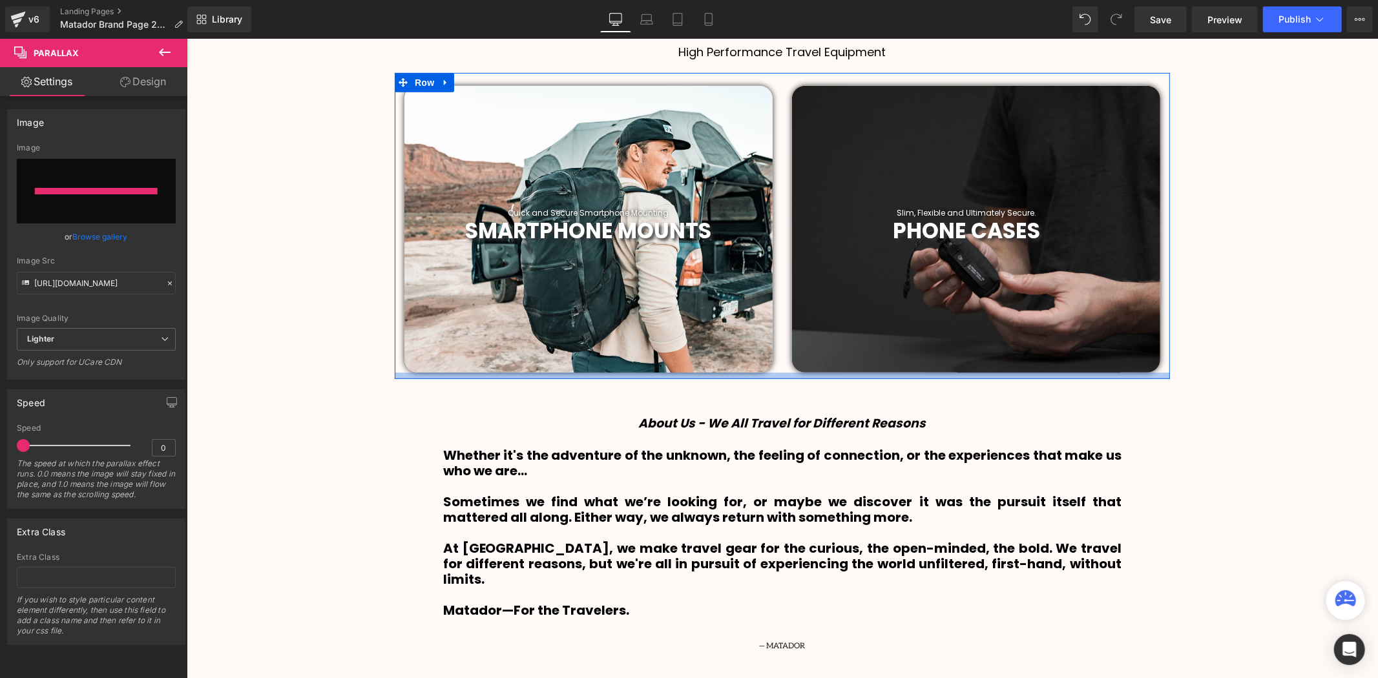
type input "[URL][DOMAIN_NAME]"
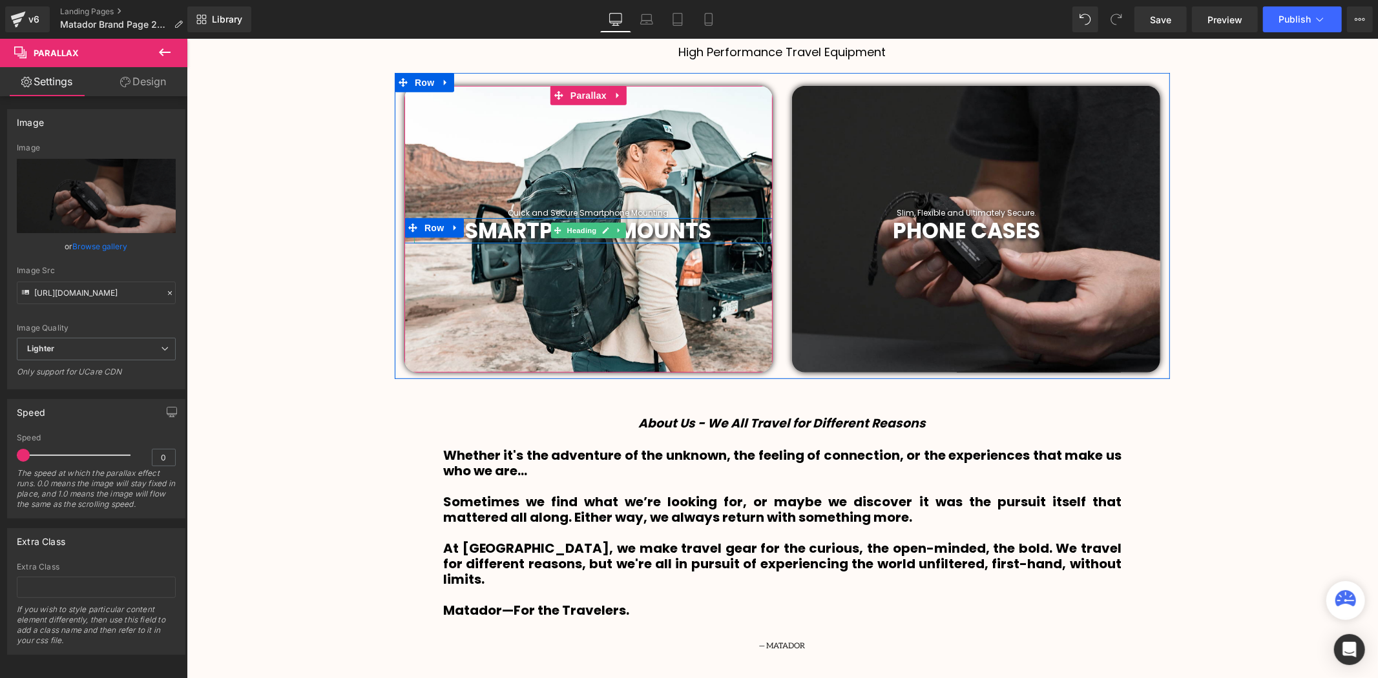
click at [711, 233] on h1 "SMARTPHONE MOUNTS" at bounding box center [587, 231] width 349 height 26
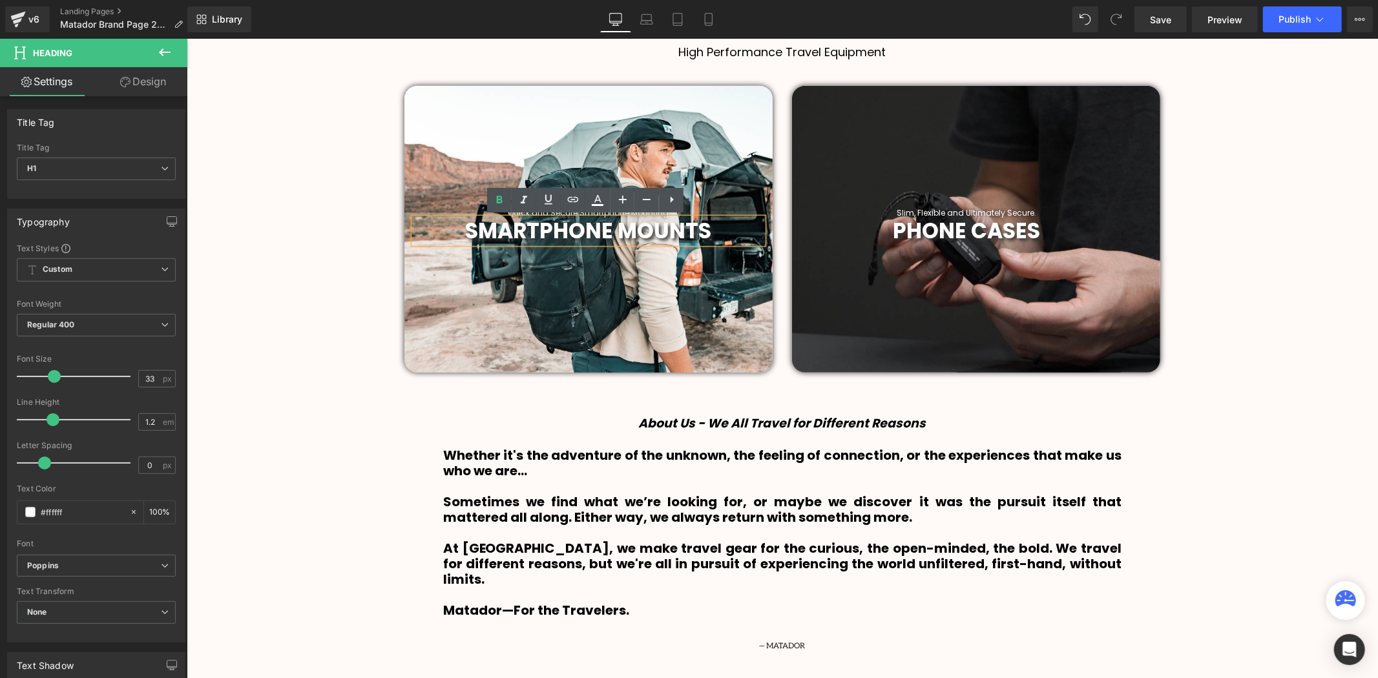
click at [715, 222] on h1 "SMARTPHONE MOUNTS" at bounding box center [587, 231] width 349 height 26
click at [715, 224] on h1 "SMARTPHONE MOUNTS" at bounding box center [587, 231] width 349 height 26
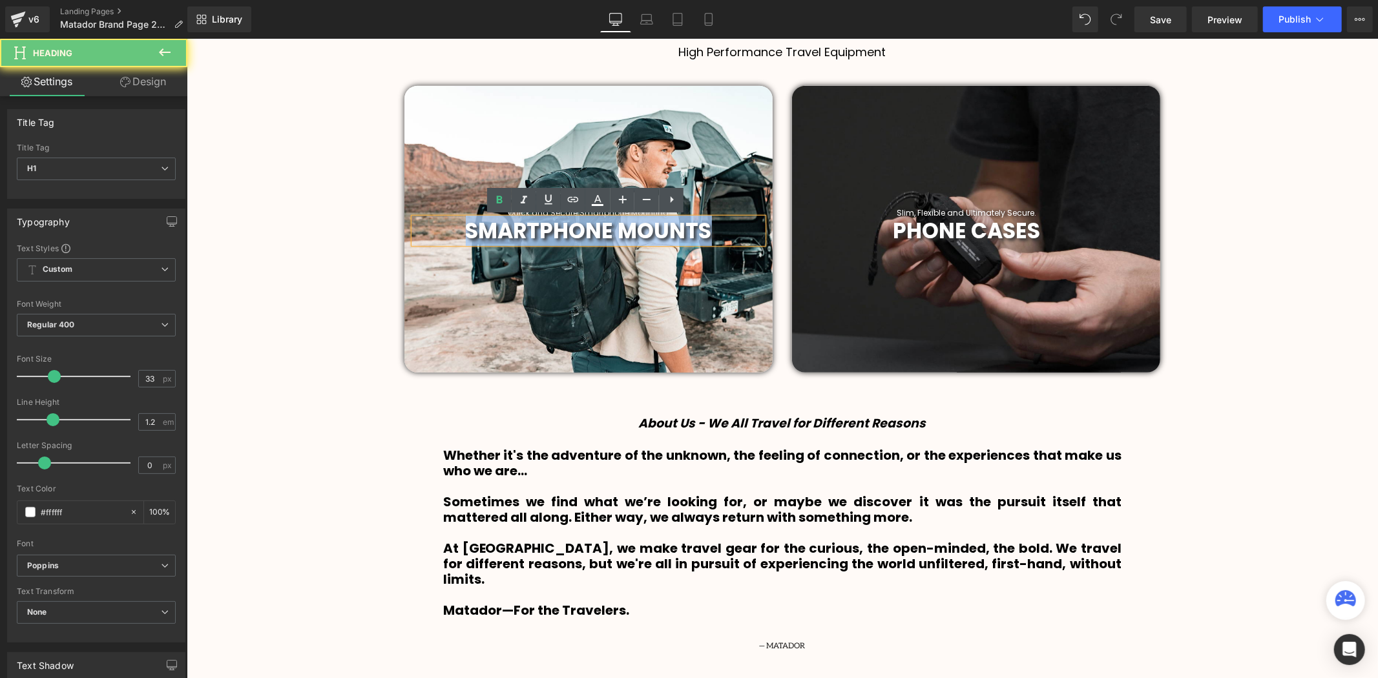
click at [715, 224] on h1 "SMARTPHONE MOUNTS" at bounding box center [587, 231] width 349 height 26
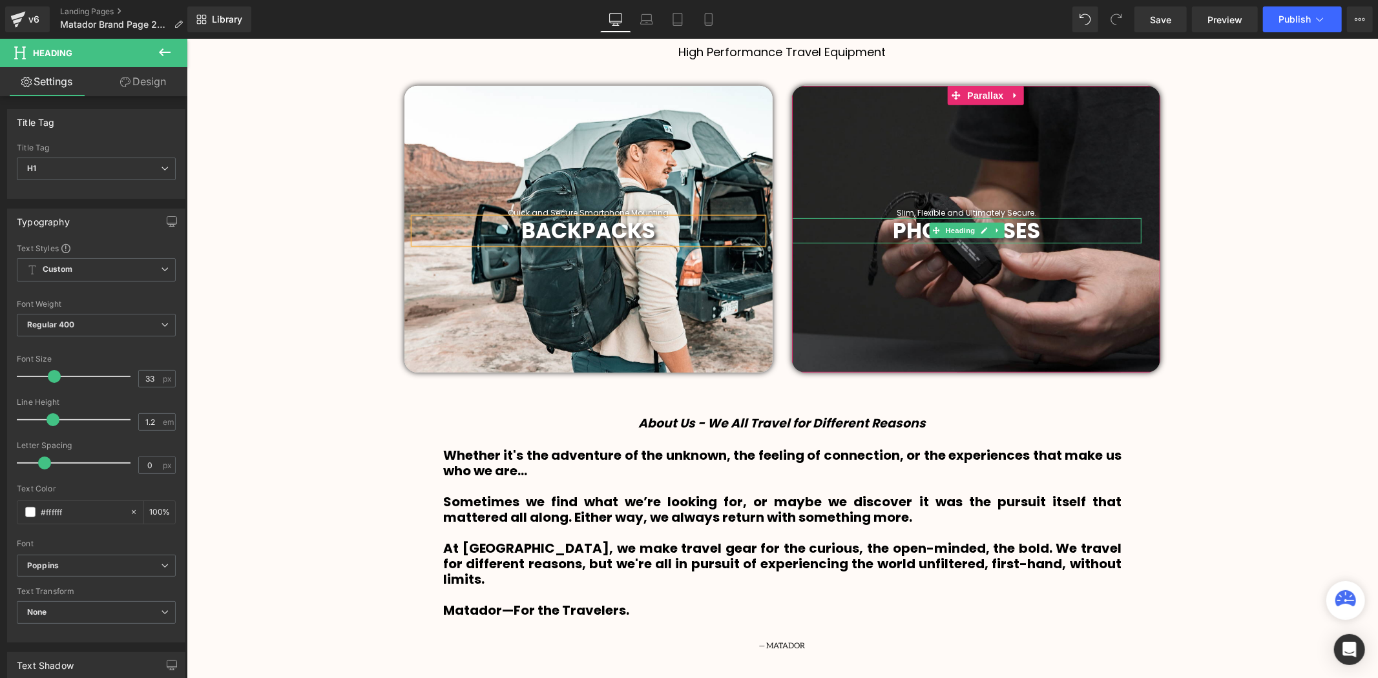
click at [1028, 233] on b "PHONE CASES" at bounding box center [966, 230] width 147 height 30
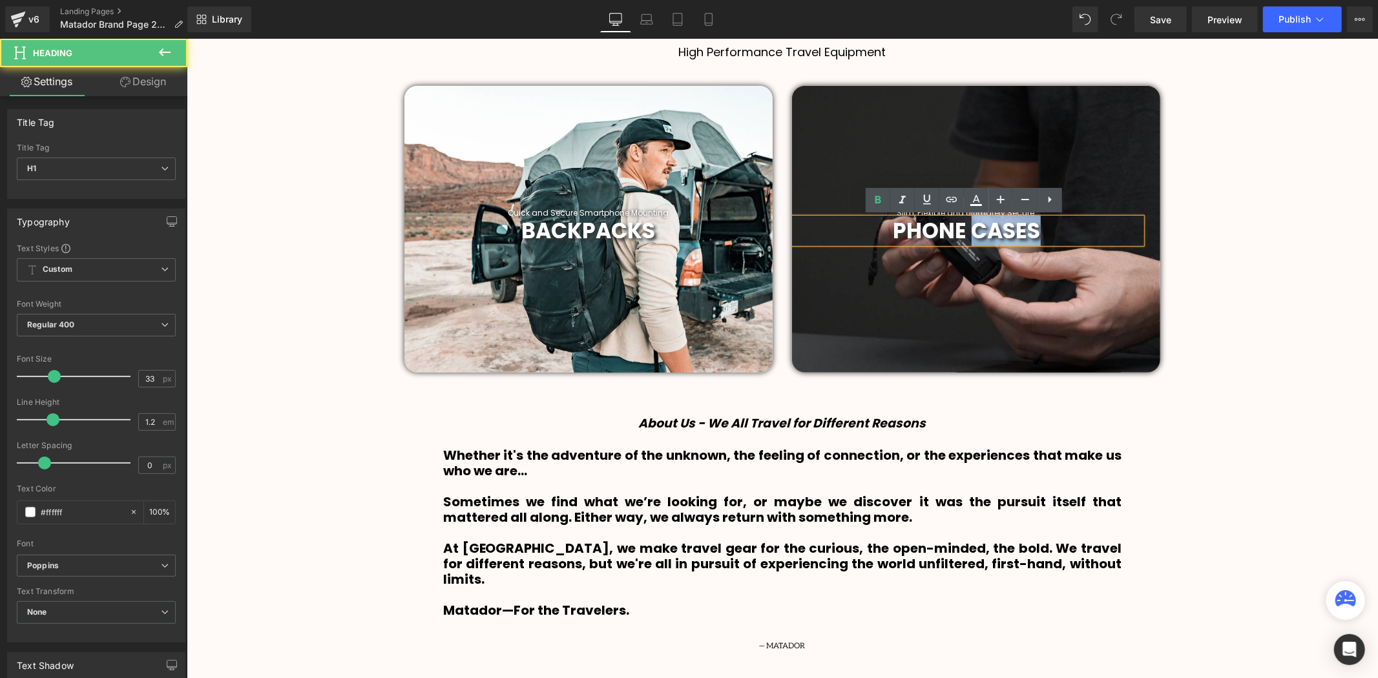
click at [1028, 233] on b "PHONE CASES" at bounding box center [966, 230] width 147 height 30
click at [1029, 232] on b "PHONE CASES" at bounding box center [966, 230] width 147 height 30
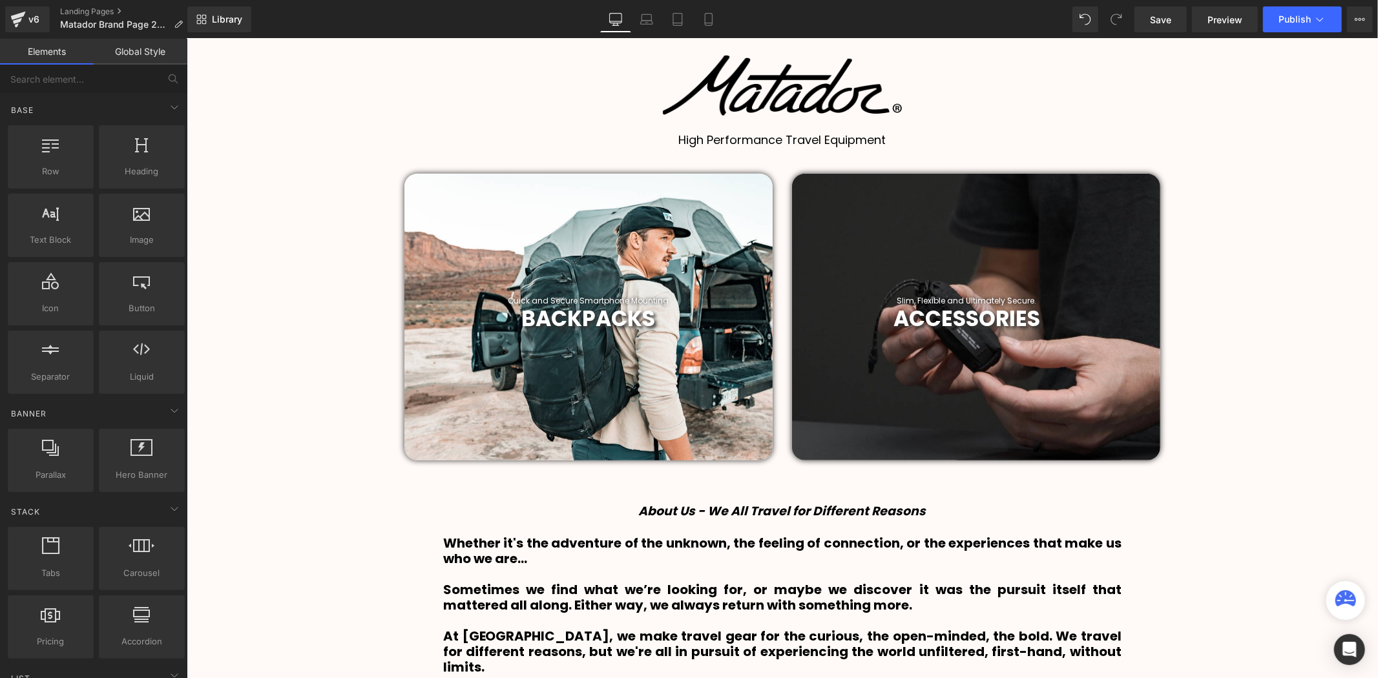
scroll to position [343, 0]
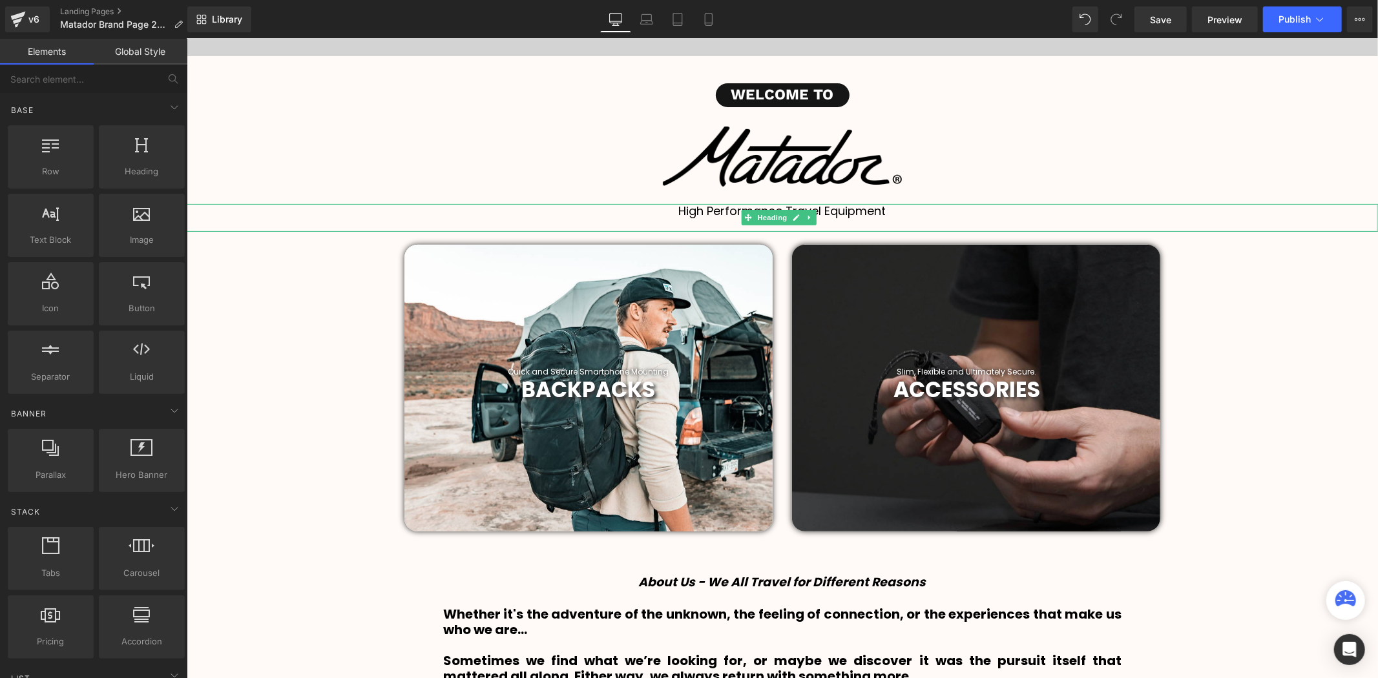
click at [1195, 217] on div "High Performance Travel Equipment" at bounding box center [781, 217] width 1191 height 28
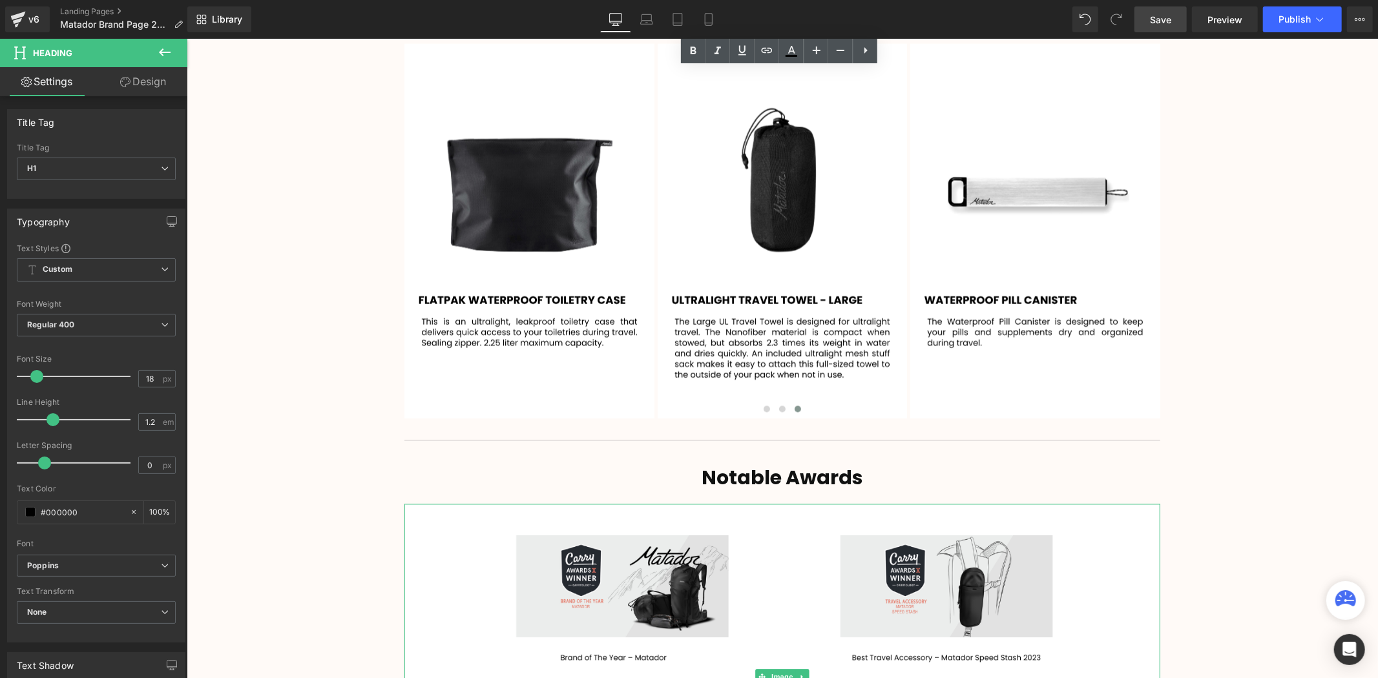
click at [1154, 31] on link "Save" at bounding box center [1160, 19] width 52 height 26
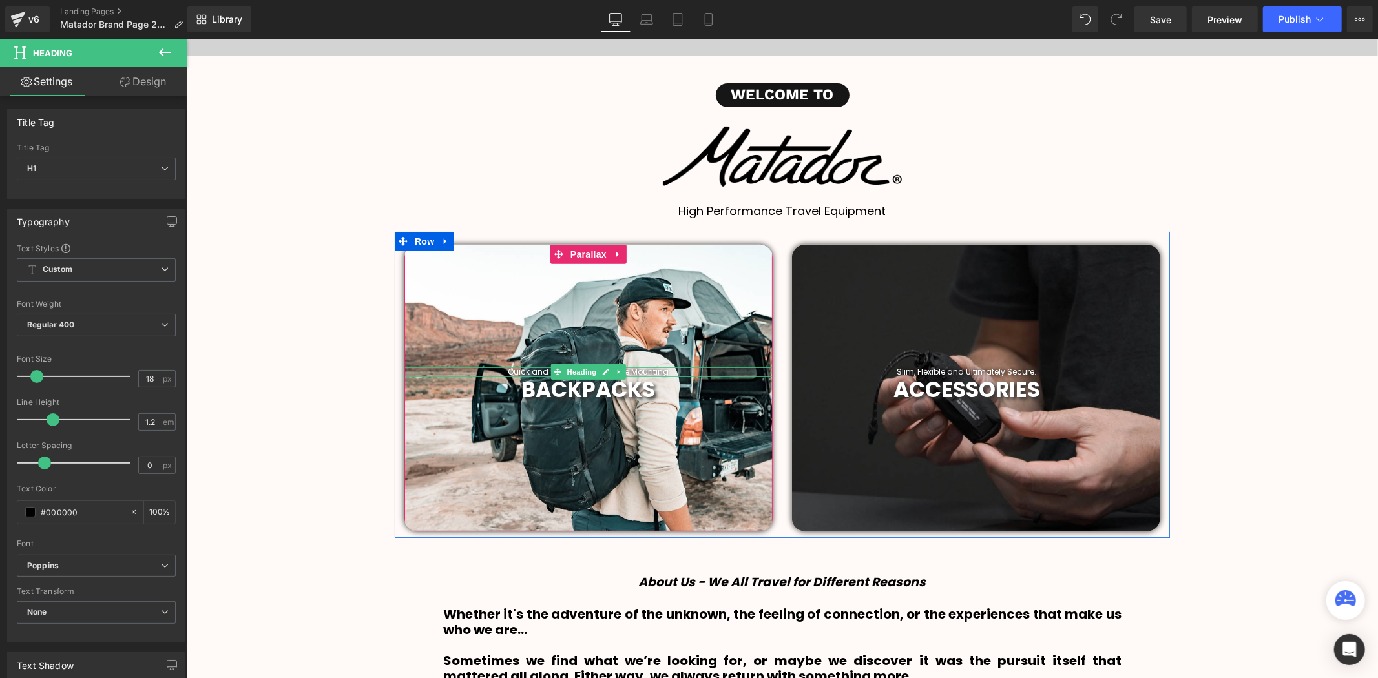
click at [667, 371] on h1 "Quick and Secure Smartphone Mounting" at bounding box center [588, 371] width 368 height 9
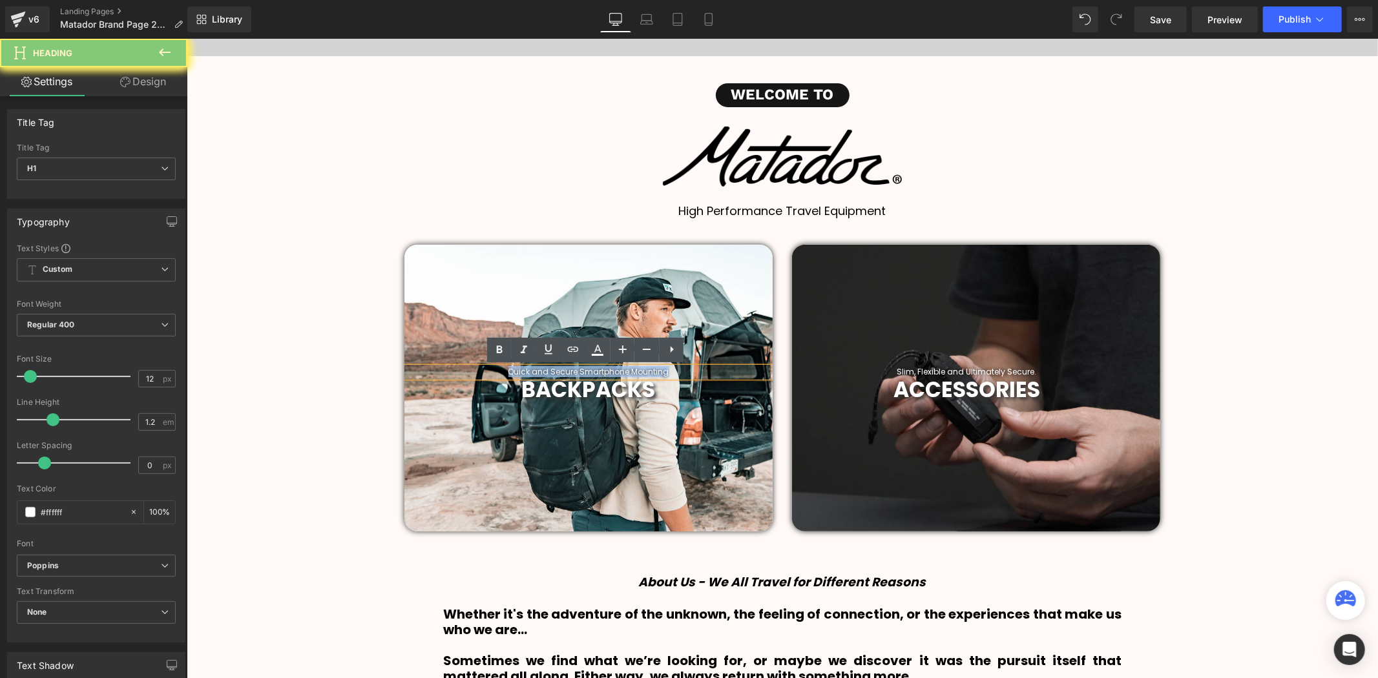
click at [660, 370] on h1 "Quick and Secure Smartphone Mounting" at bounding box center [588, 371] width 368 height 9
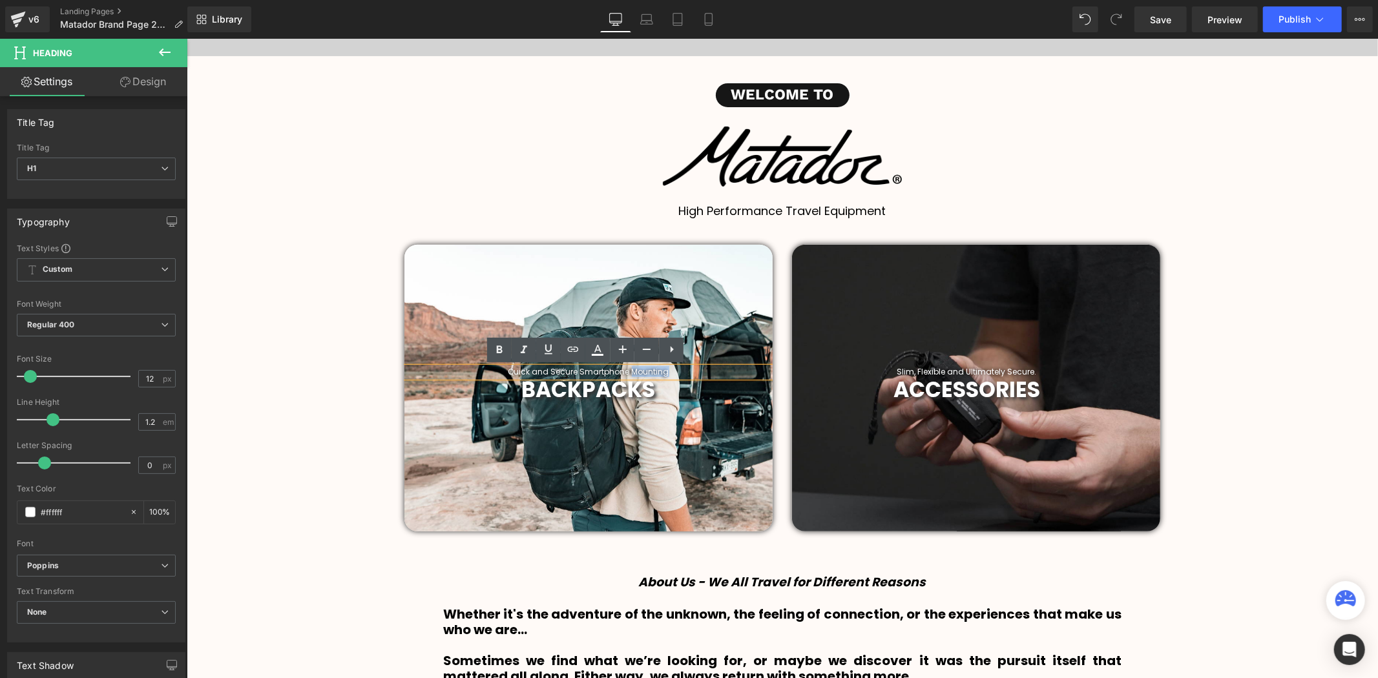
click at [660, 370] on h1 "Quick and Secure Smartphone Mounting" at bounding box center [588, 371] width 368 height 9
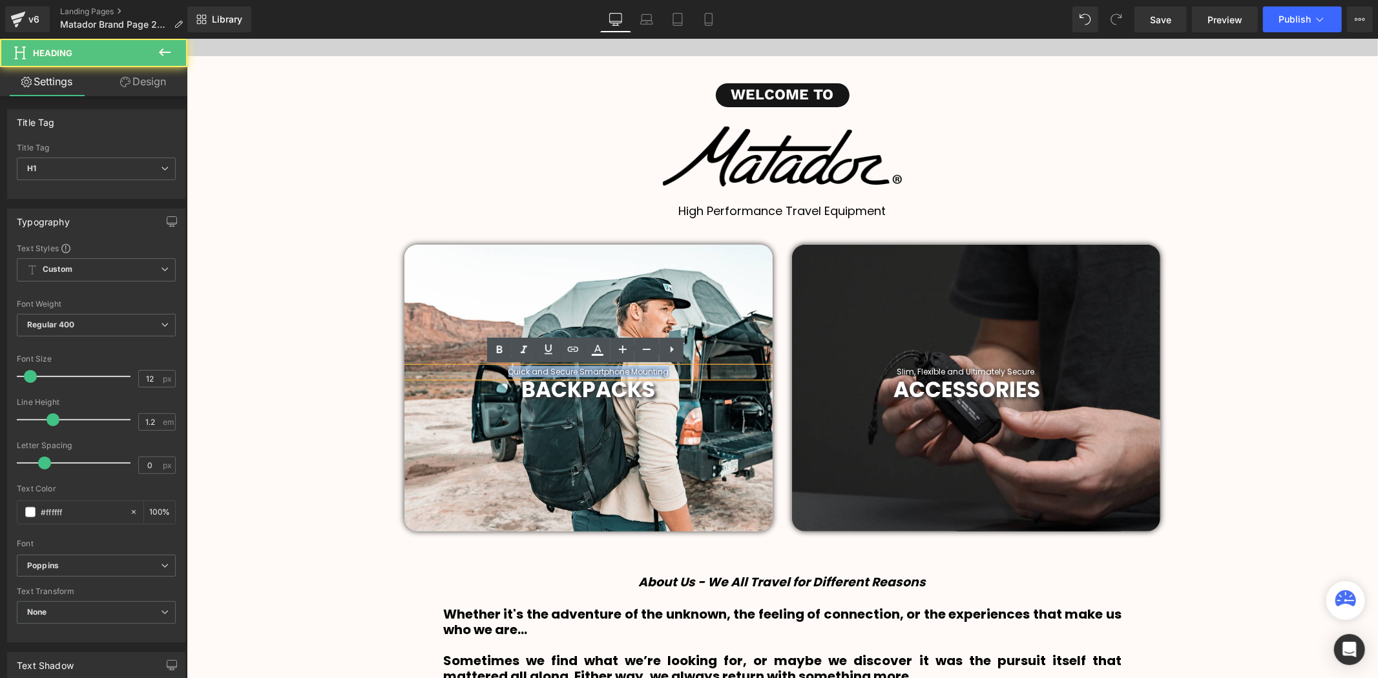
click at [660, 370] on h1 "Quick and Secure Smartphone Mounting" at bounding box center [588, 371] width 368 height 9
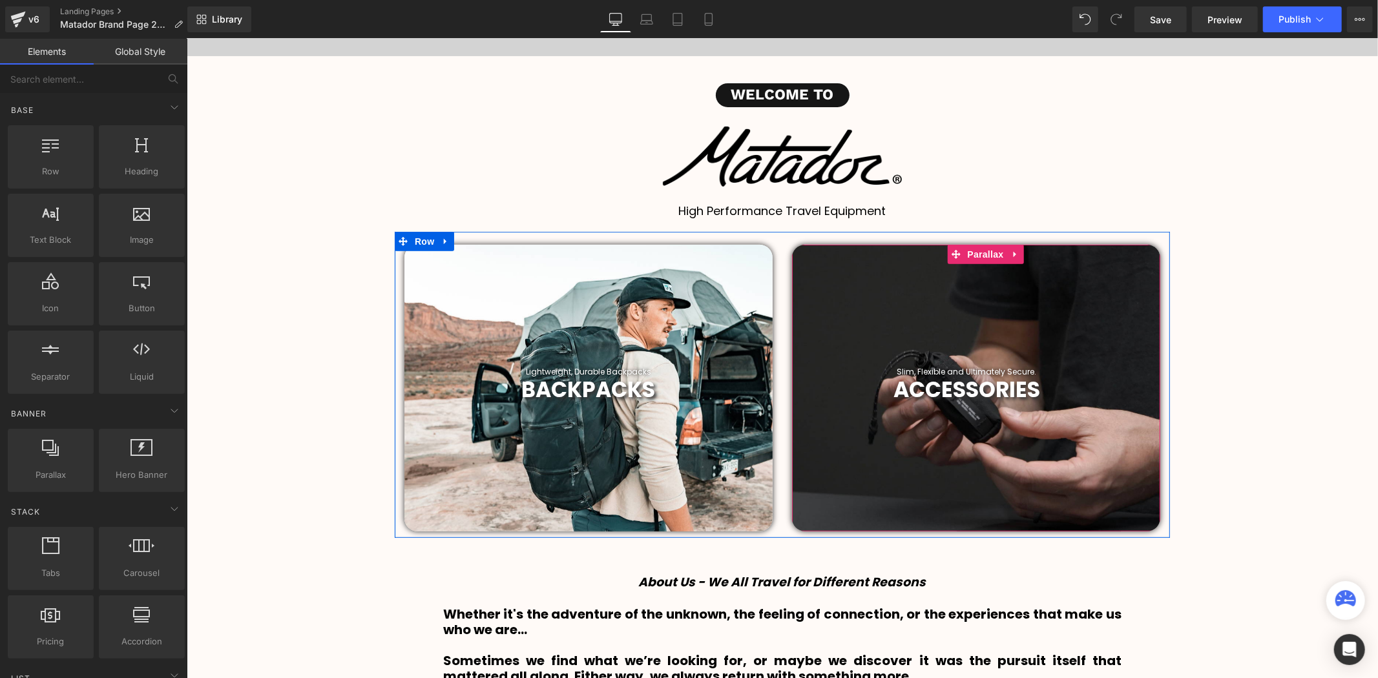
click at [987, 364] on div at bounding box center [975, 387] width 368 height 287
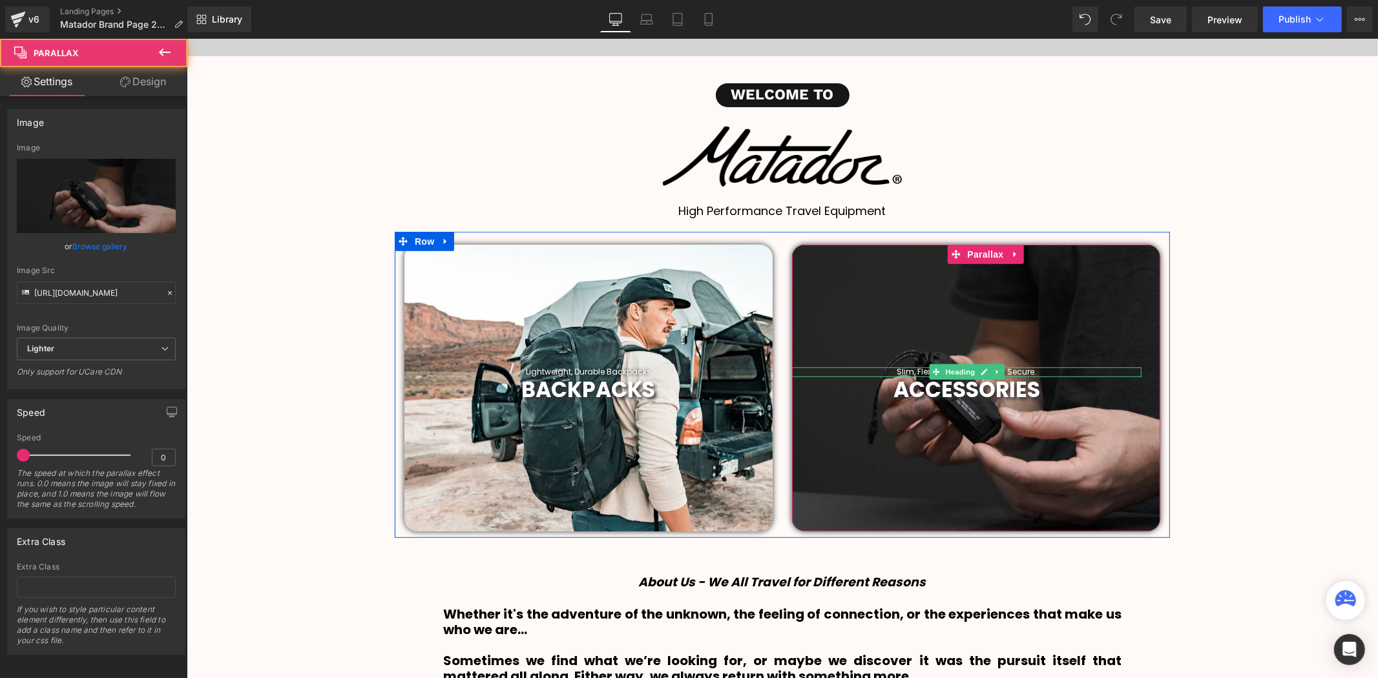
click at [990, 368] on link at bounding box center [997, 372] width 14 height 16
click at [186, 38] on icon at bounding box center [186, 38] width 0 height 0
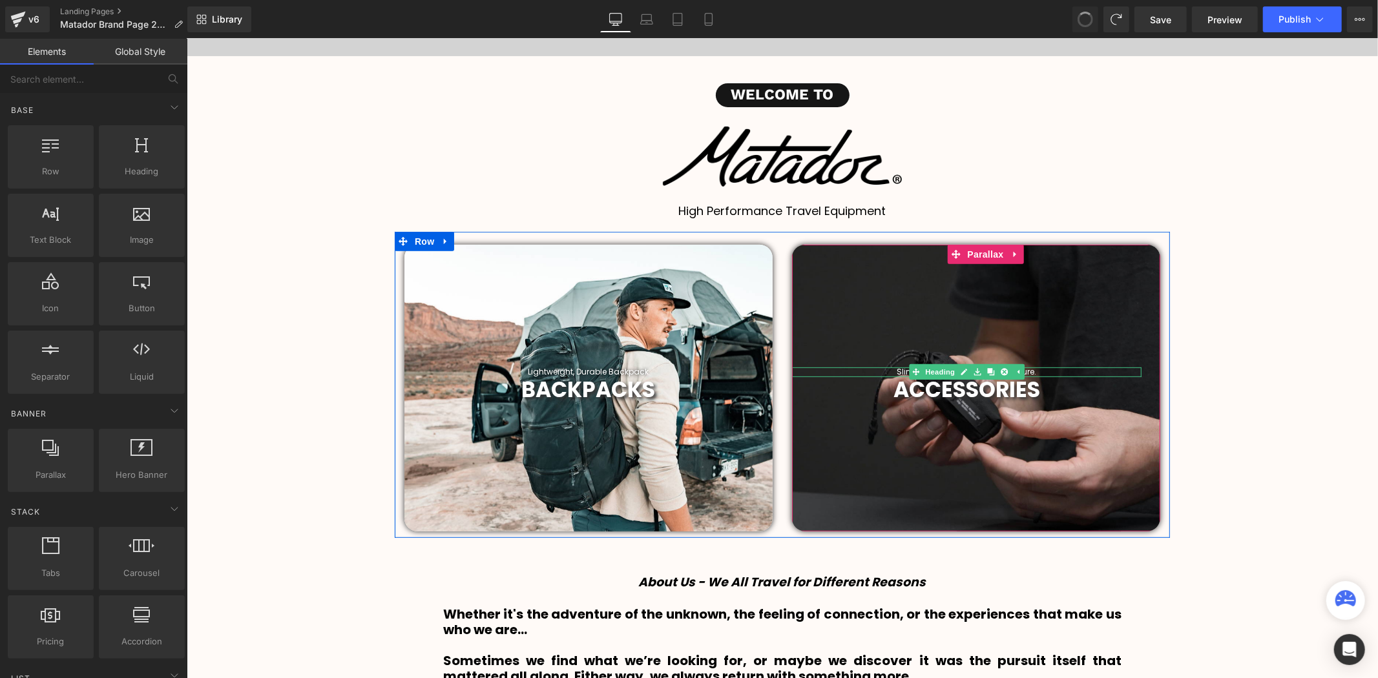
click at [1042, 371] on h1 "Slim, Flexible and Ultimately Secure." at bounding box center [966, 371] width 350 height 9
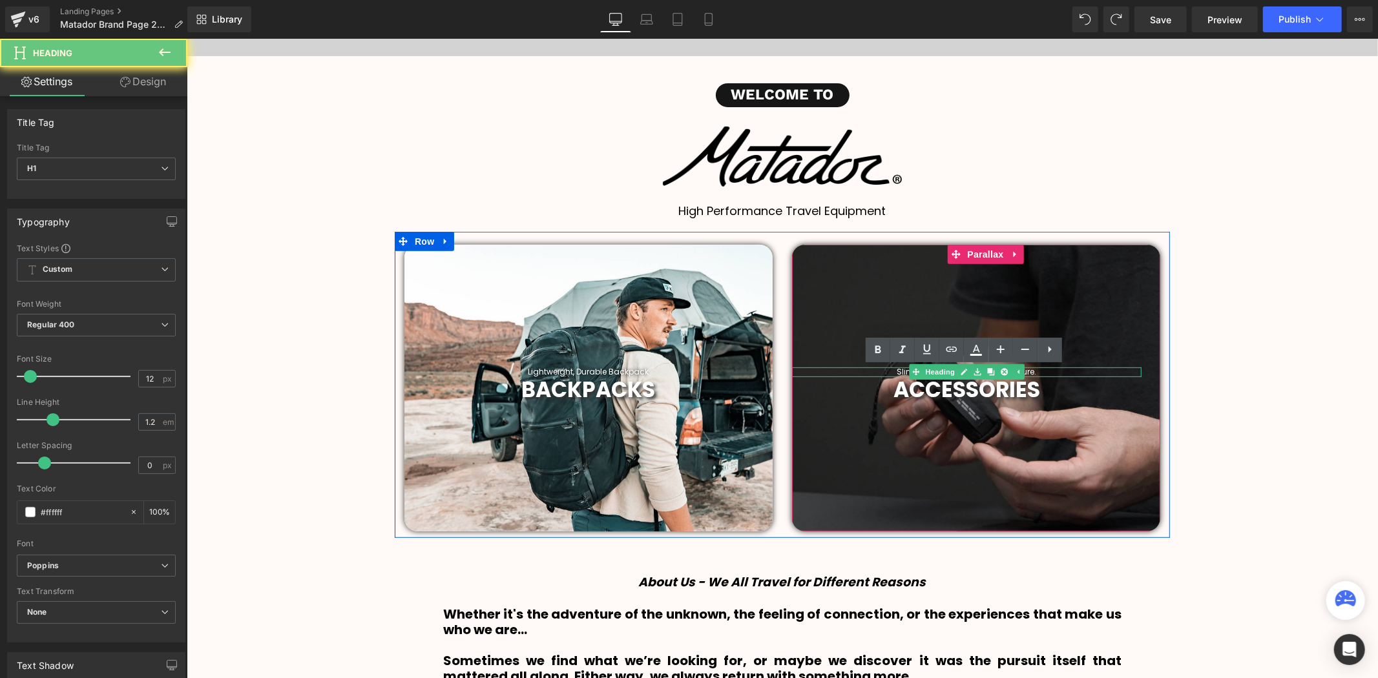
click at [1042, 371] on h1 "Slim, Flexible and Ultimately Secure." at bounding box center [966, 371] width 350 height 9
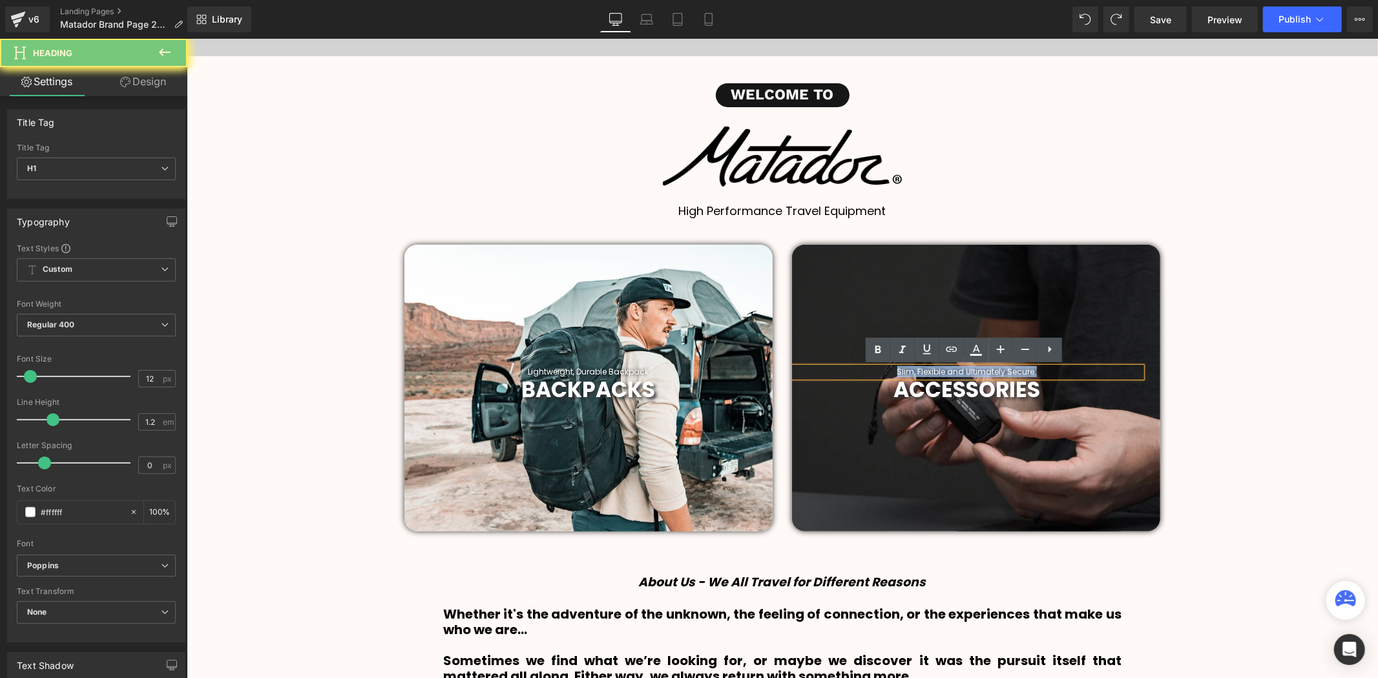
click at [1042, 371] on h1 "Slim, Flexible and Ultimately Secure." at bounding box center [966, 371] width 350 height 9
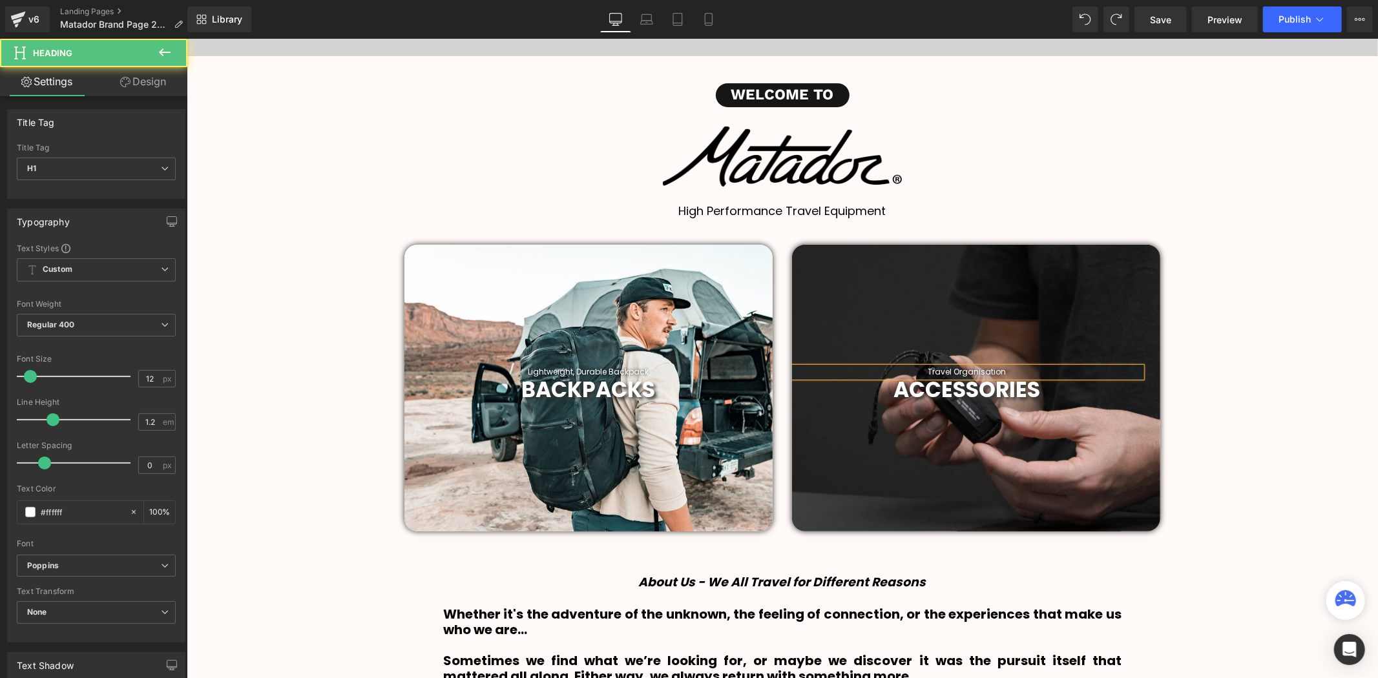
click at [979, 368] on h1 "Travel Organisation" at bounding box center [966, 371] width 350 height 9
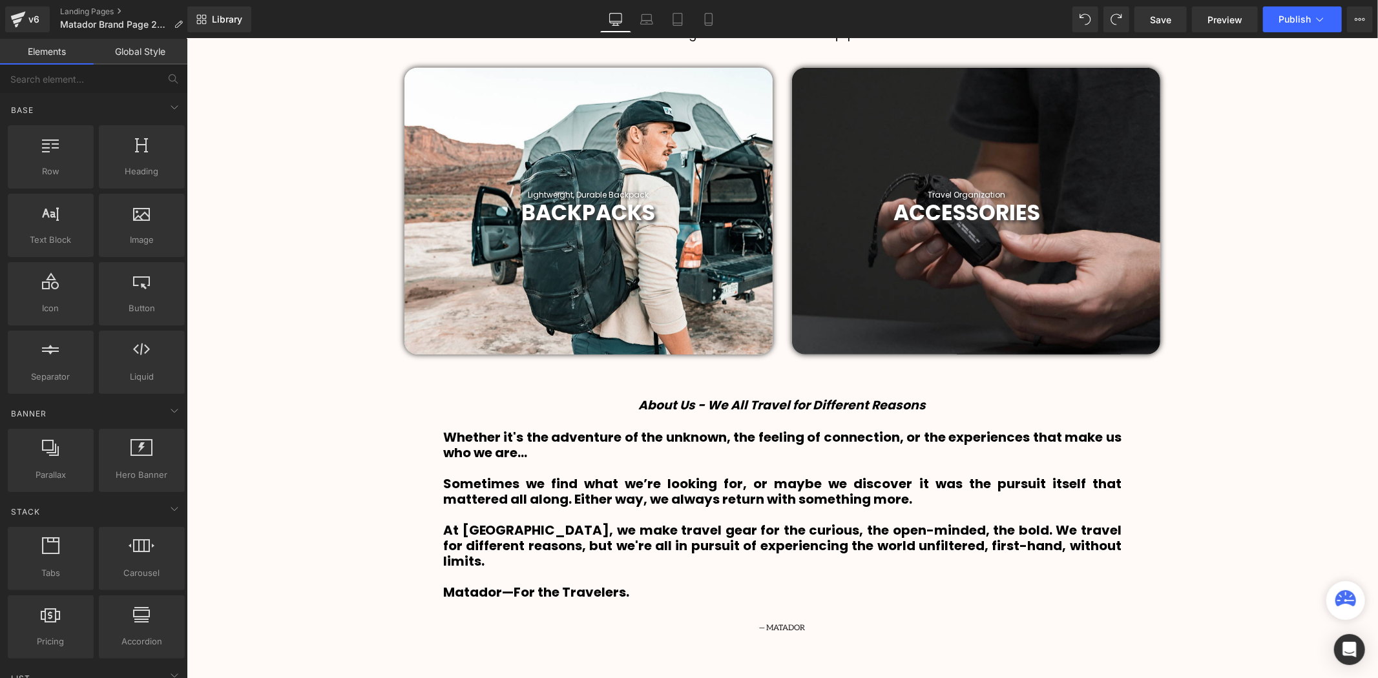
scroll to position [415, 0]
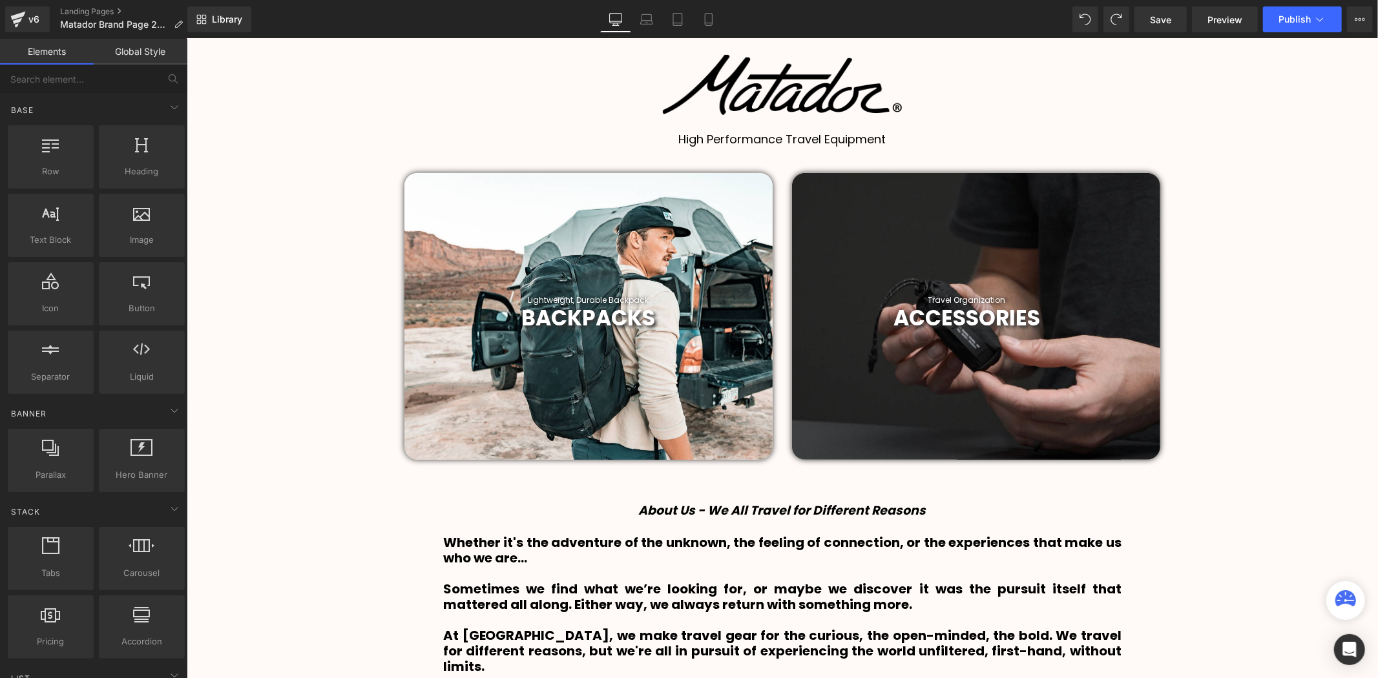
click at [1040, 320] on h1 "ACCESSORIES" at bounding box center [966, 318] width 350 height 26
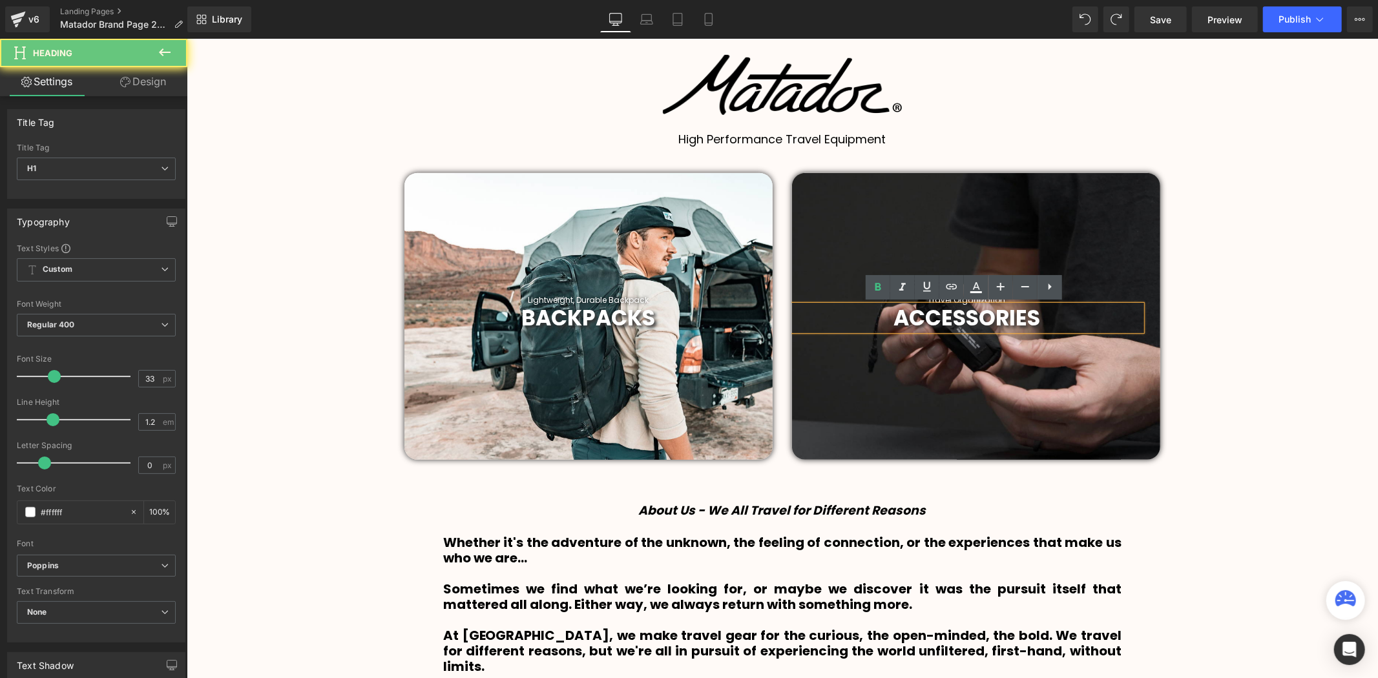
click at [904, 310] on b "ACCESSORIES" at bounding box center [966, 317] width 147 height 30
click at [895, 313] on b "ACCESSORIES" at bounding box center [966, 317] width 147 height 30
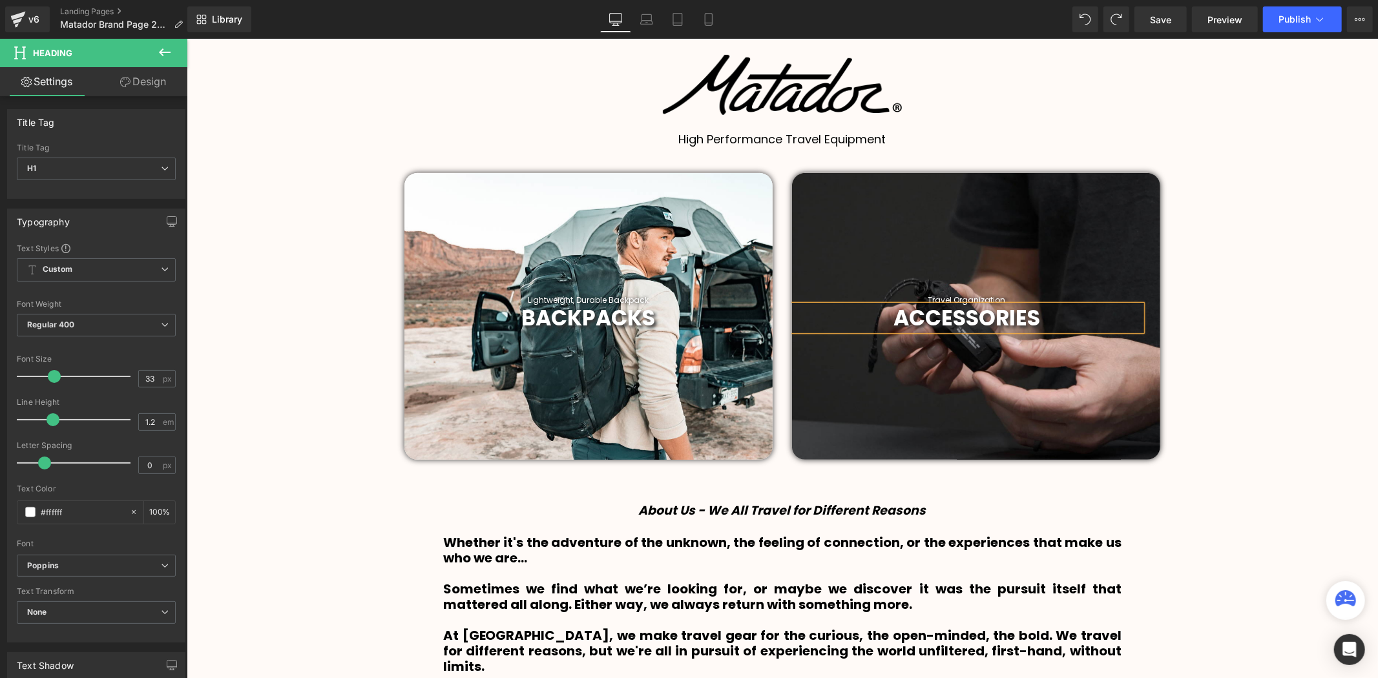
click at [1052, 318] on h1 "ACCESSORIES" at bounding box center [966, 318] width 350 height 26
click at [1058, 315] on h1 "ACCESSORIES" at bounding box center [966, 318] width 350 height 26
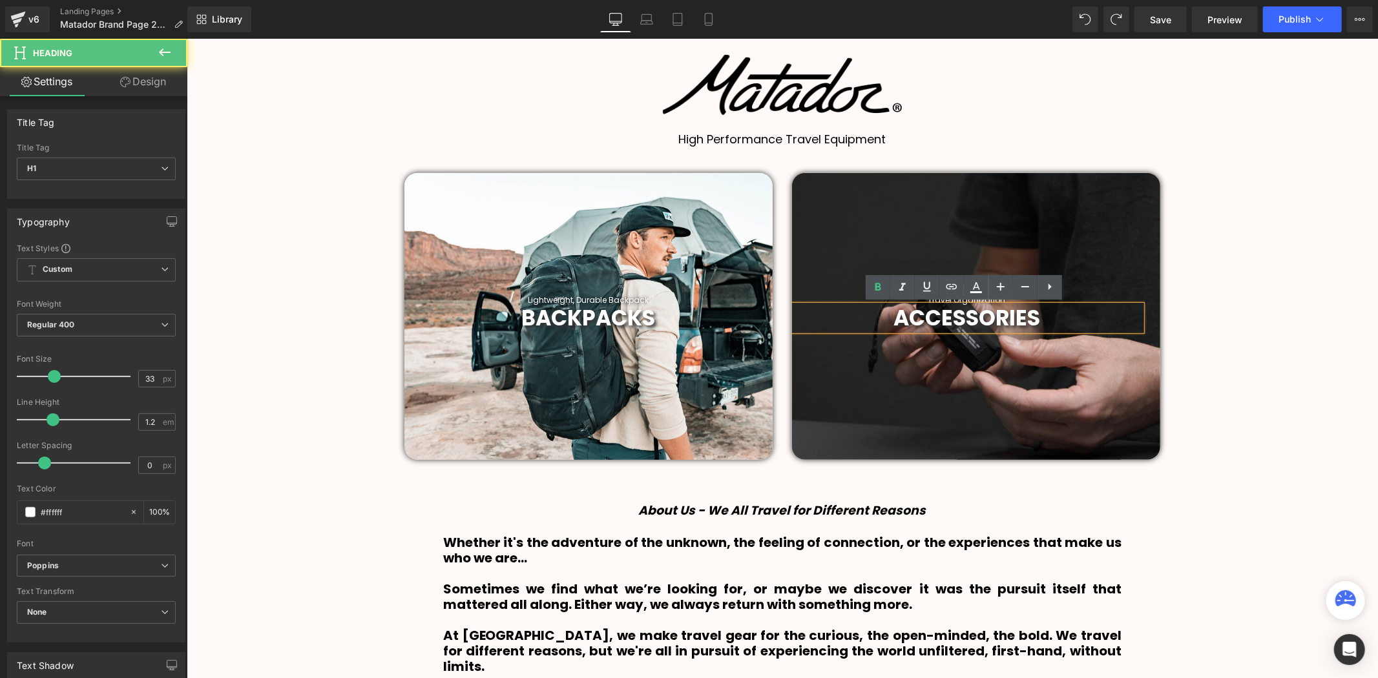
click at [860, 311] on h1 "ACCESSORIES" at bounding box center [966, 318] width 350 height 26
click at [895, 311] on b "ACCESSORIES" at bounding box center [966, 317] width 147 height 30
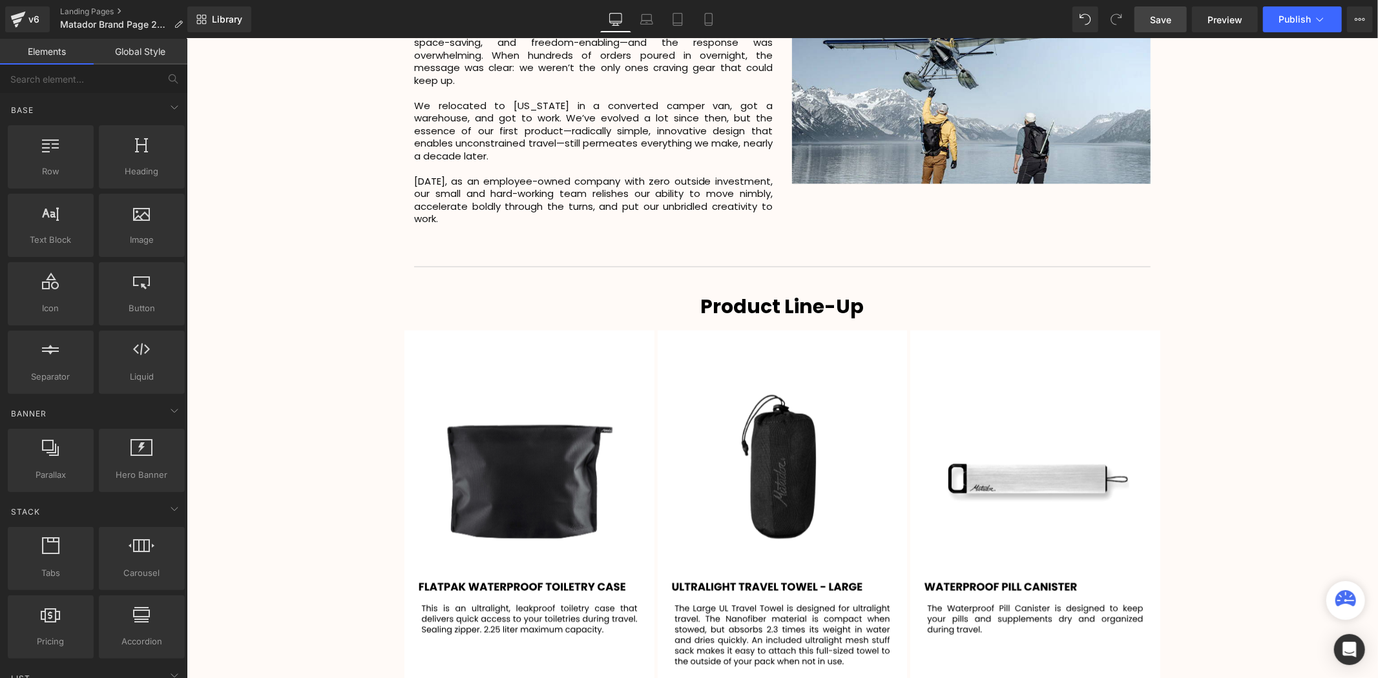
click at [1165, 24] on span "Save" at bounding box center [1160, 20] width 21 height 14
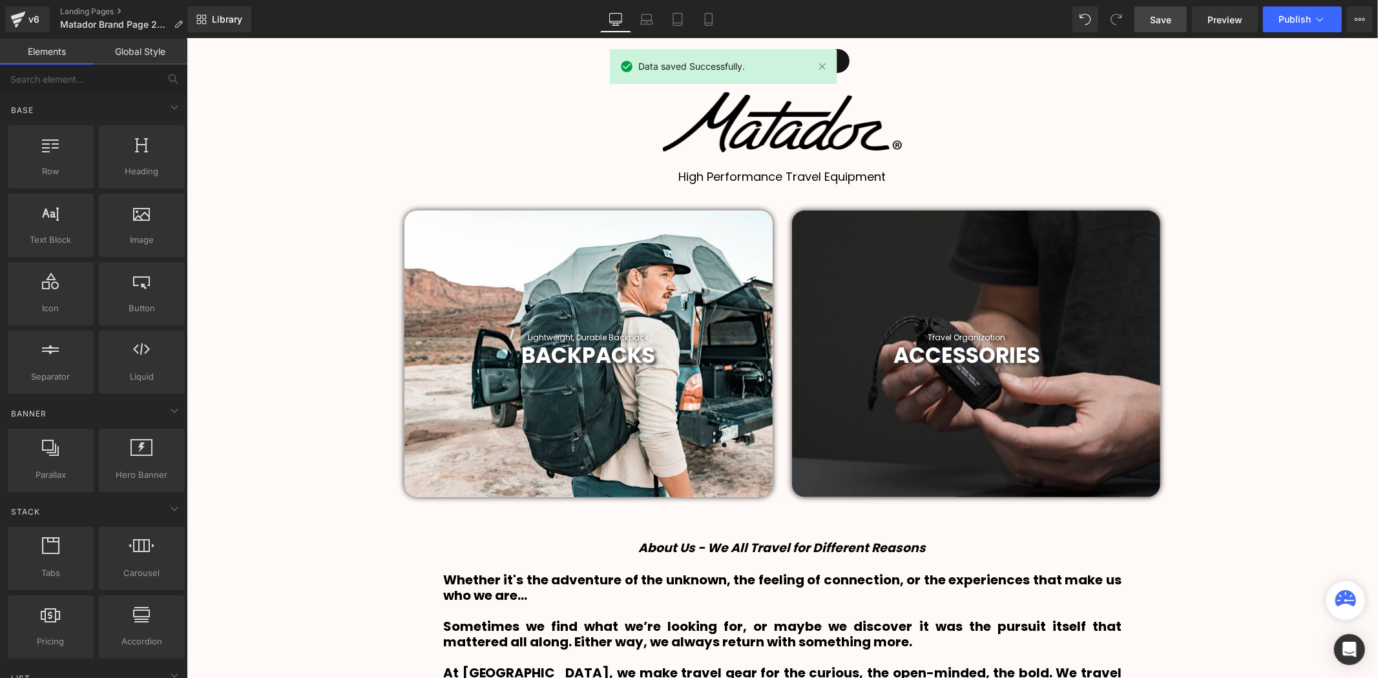
scroll to position [199, 0]
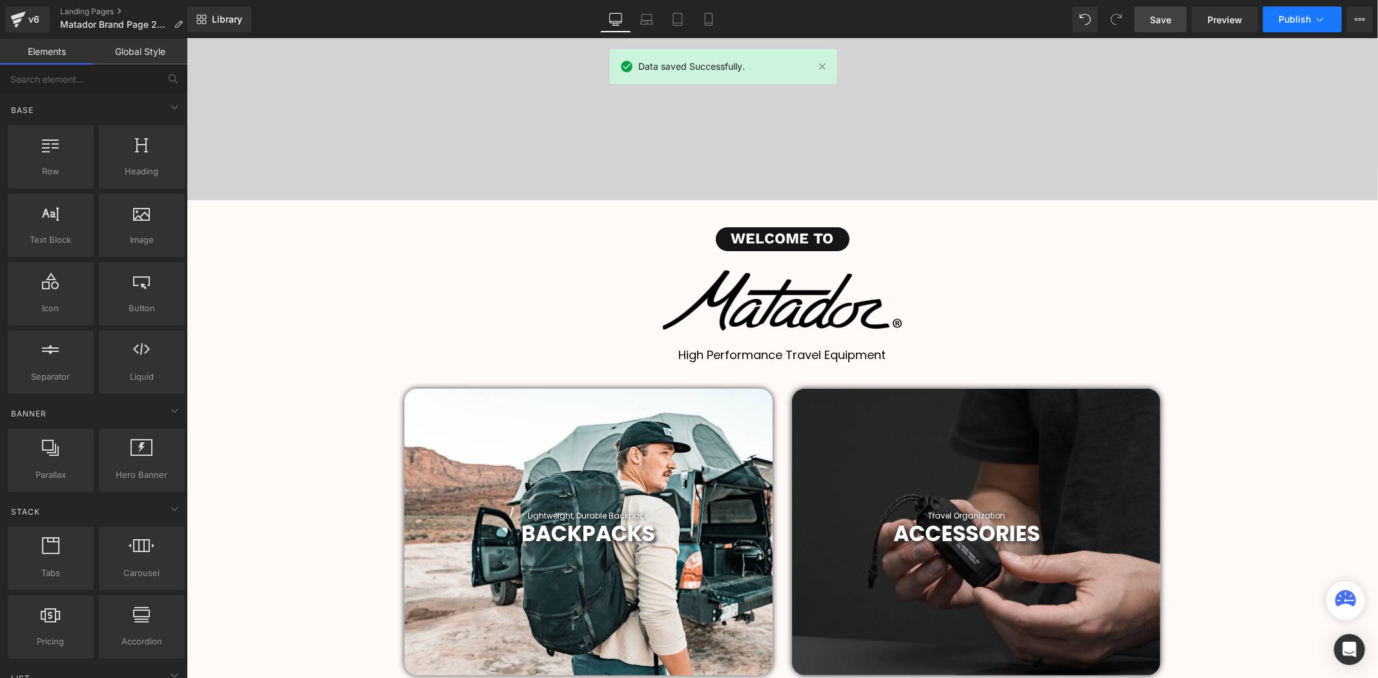
click at [1283, 17] on span "Publish" at bounding box center [1294, 19] width 32 height 10
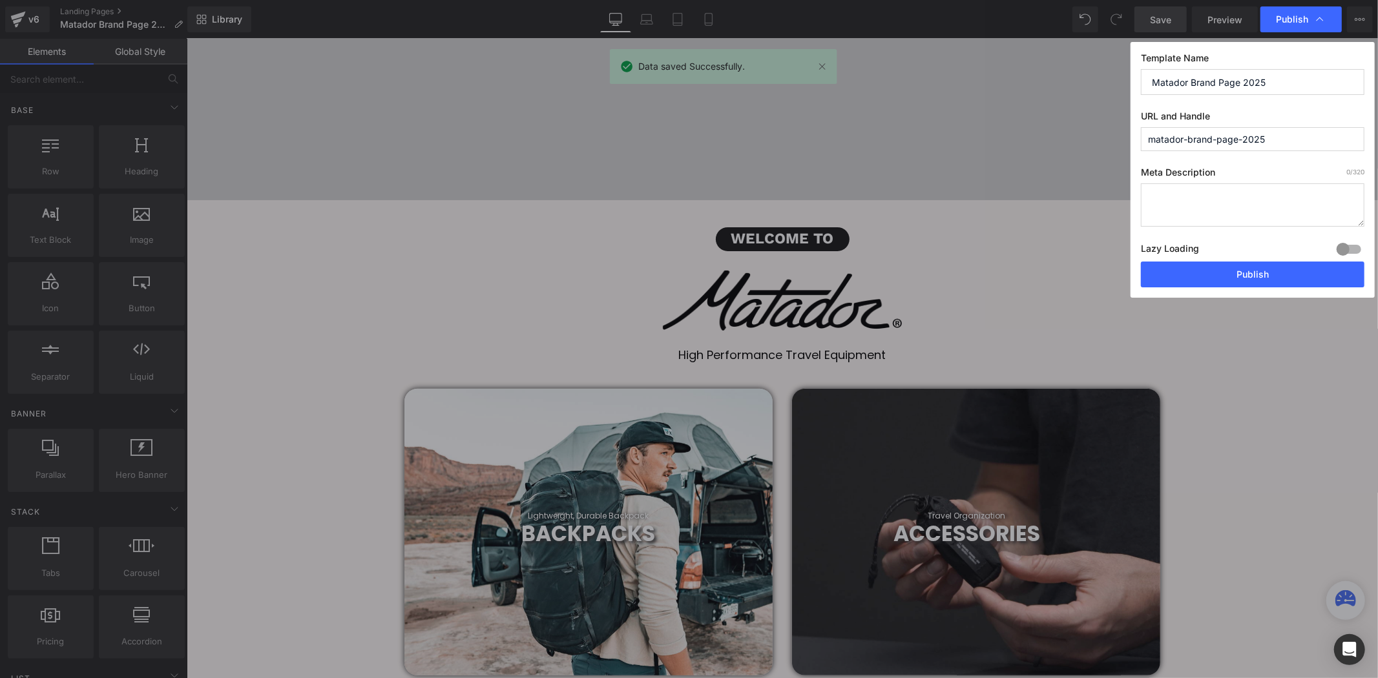
click at [1273, 261] on div "Lazy Loading Build Upgrade plan to unlock" at bounding box center [1253, 250] width 224 height 21
drag, startPoint x: 1271, startPoint y: 279, endPoint x: 1079, endPoint y: 228, distance: 199.2
click at [1271, 279] on button "Publish" at bounding box center [1253, 275] width 224 height 26
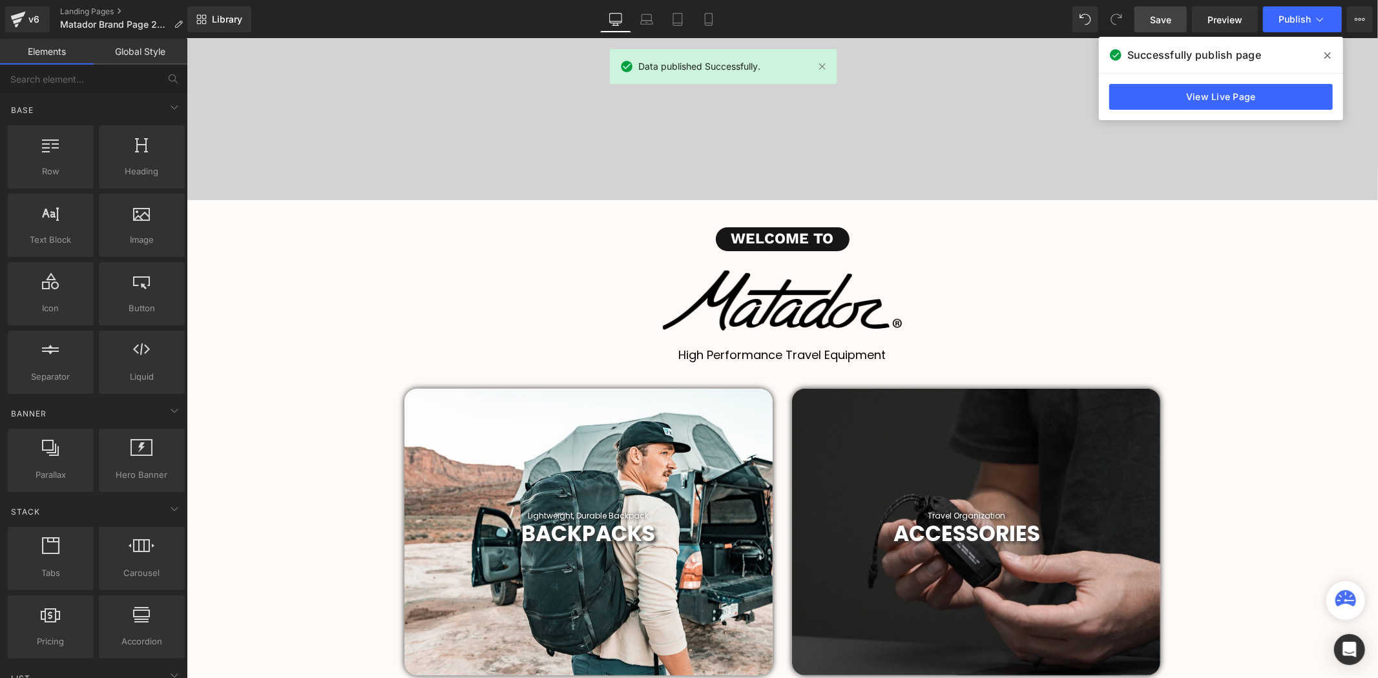
click at [1332, 55] on span at bounding box center [1327, 55] width 21 height 21
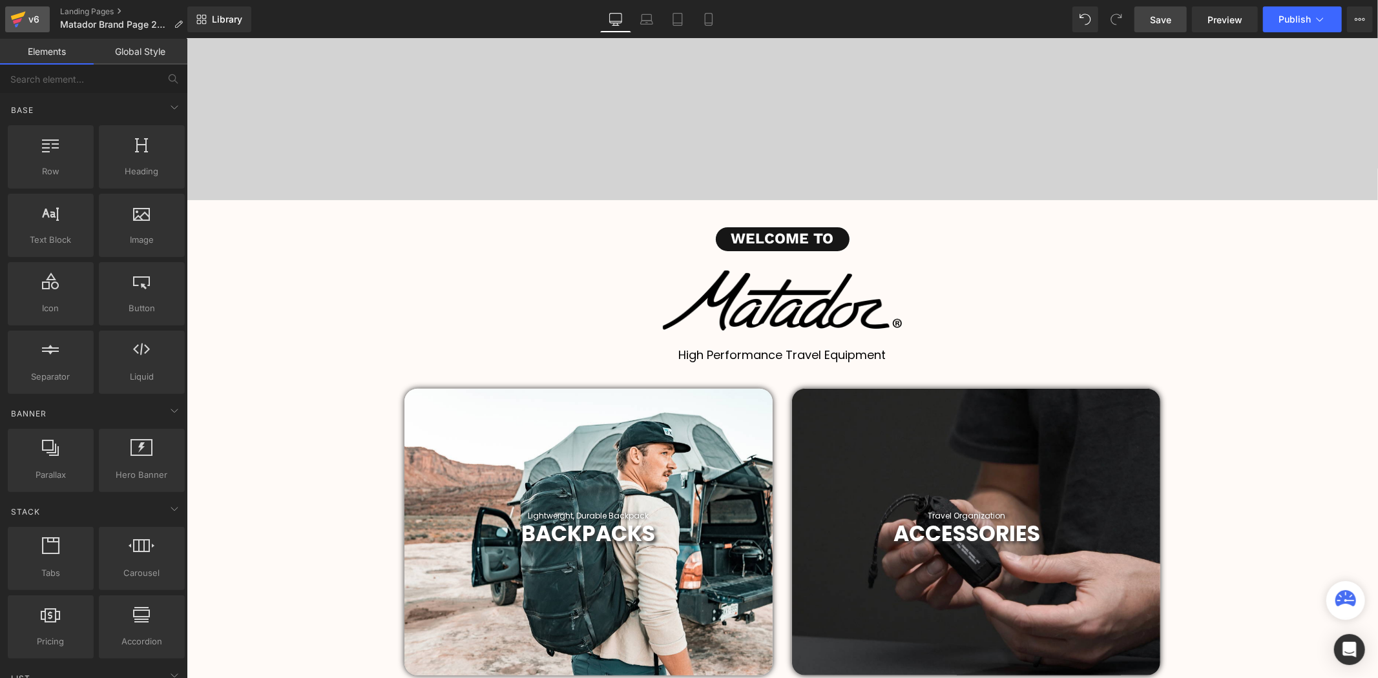
click at [17, 12] on icon at bounding box center [18, 19] width 16 height 32
